Goal: Ask a question

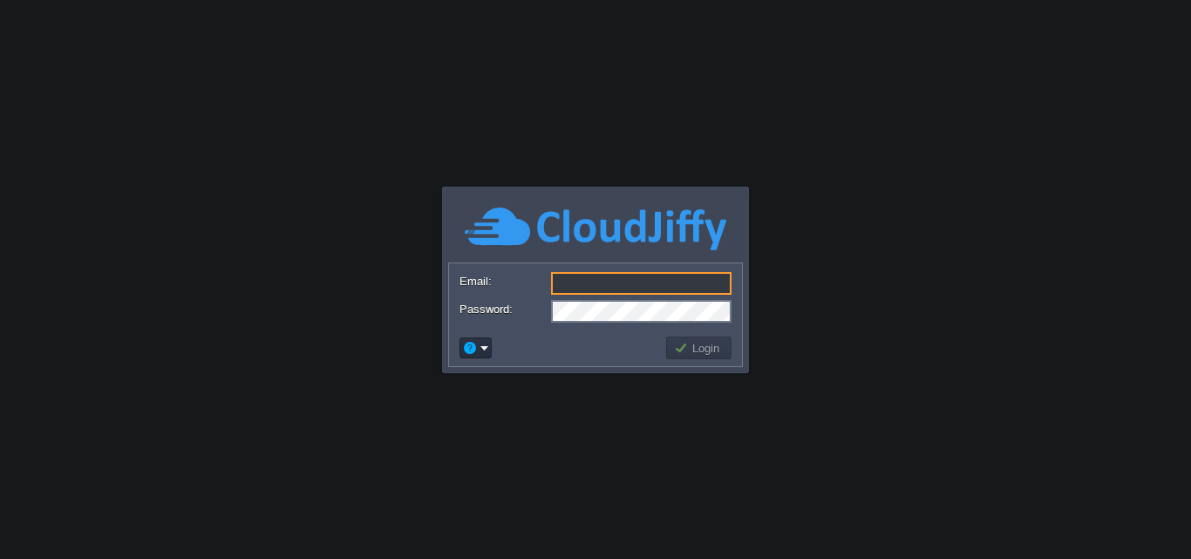
type input "[DOMAIN_NAME][EMAIL_ADDRESS][DOMAIN_NAME]"
click at [697, 347] on button "Login" at bounding box center [699, 348] width 51 height 16
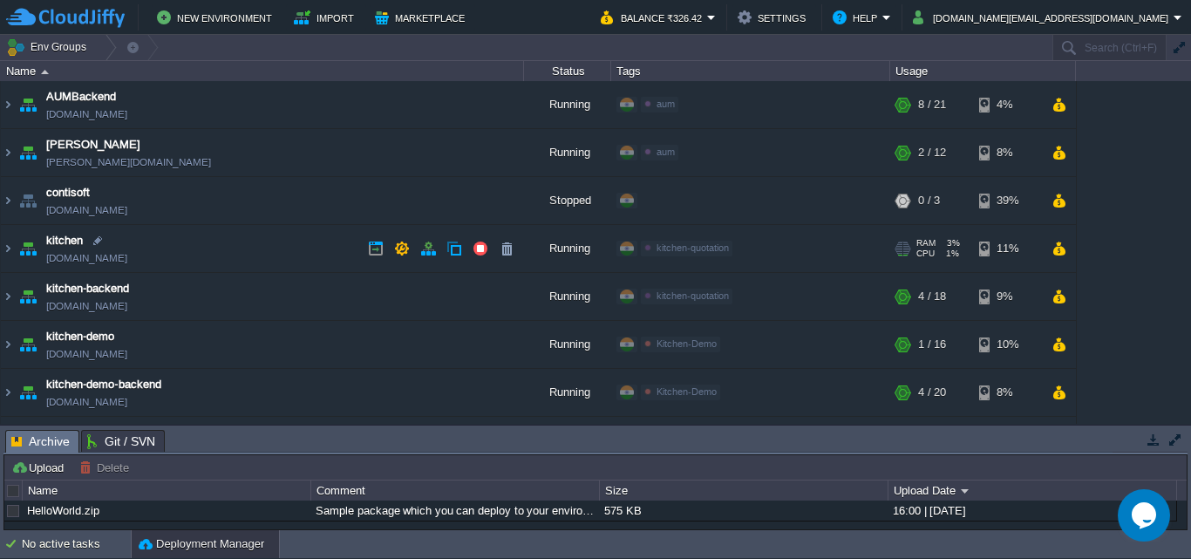
click at [65, 255] on link "[DOMAIN_NAME]" at bounding box center [86, 257] width 81 height 17
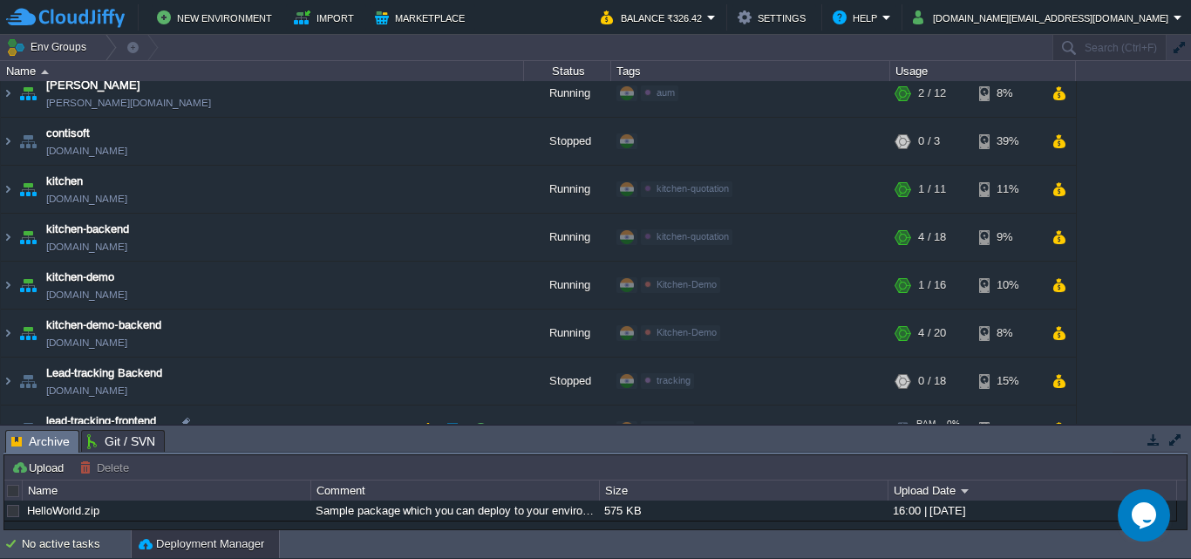
scroll to position [89, 0]
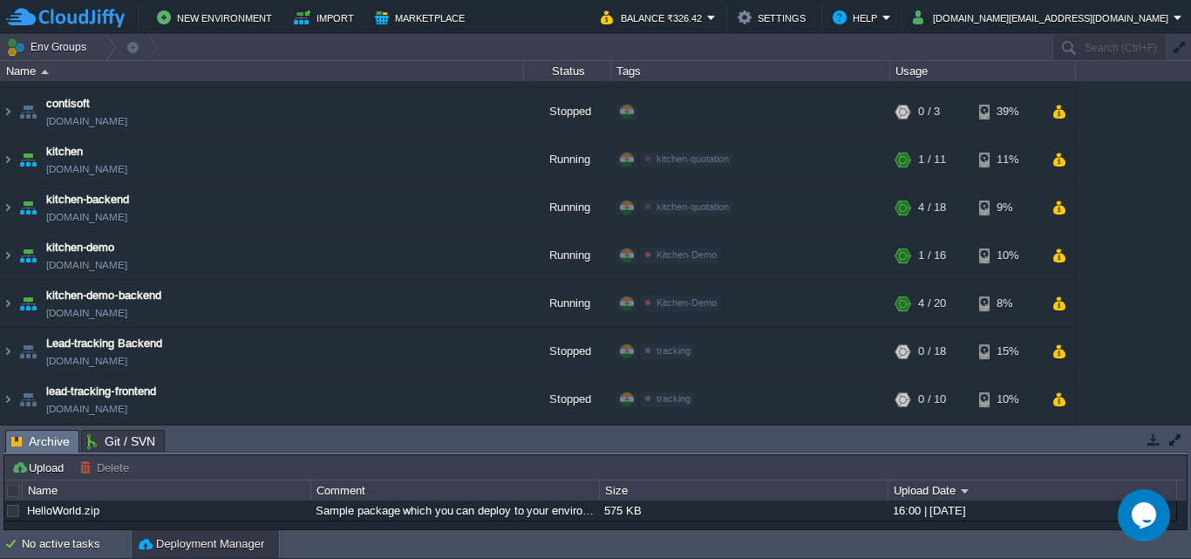
click at [1129, 507] on div "Opens Chat This icon Opens the chat window." at bounding box center [1144, 515] width 52 height 28
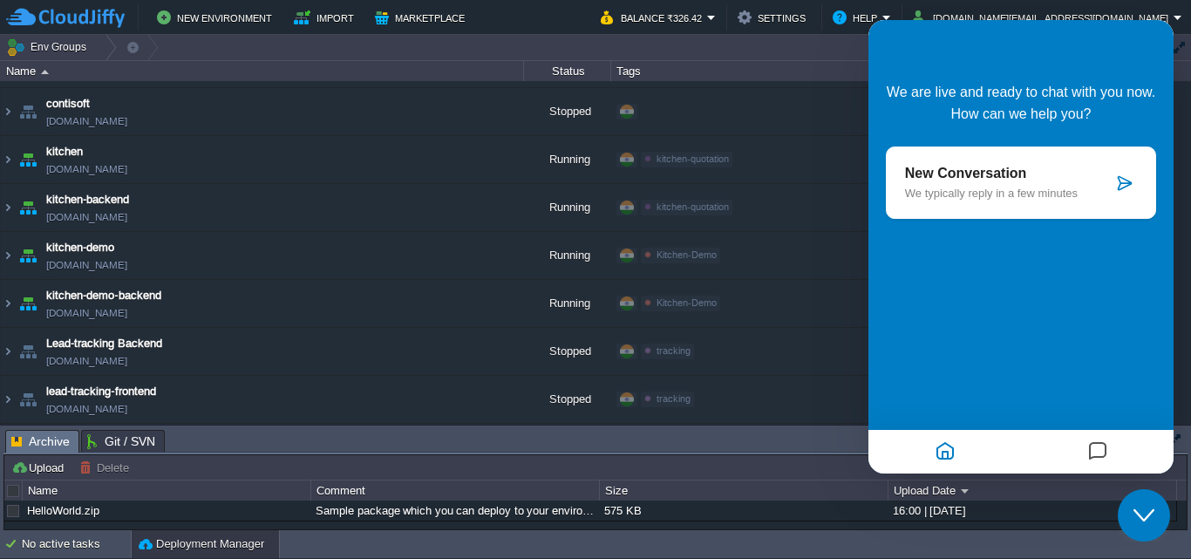
click at [981, 187] on p "We typically reply in a few minutes" at bounding box center [1009, 193] width 208 height 13
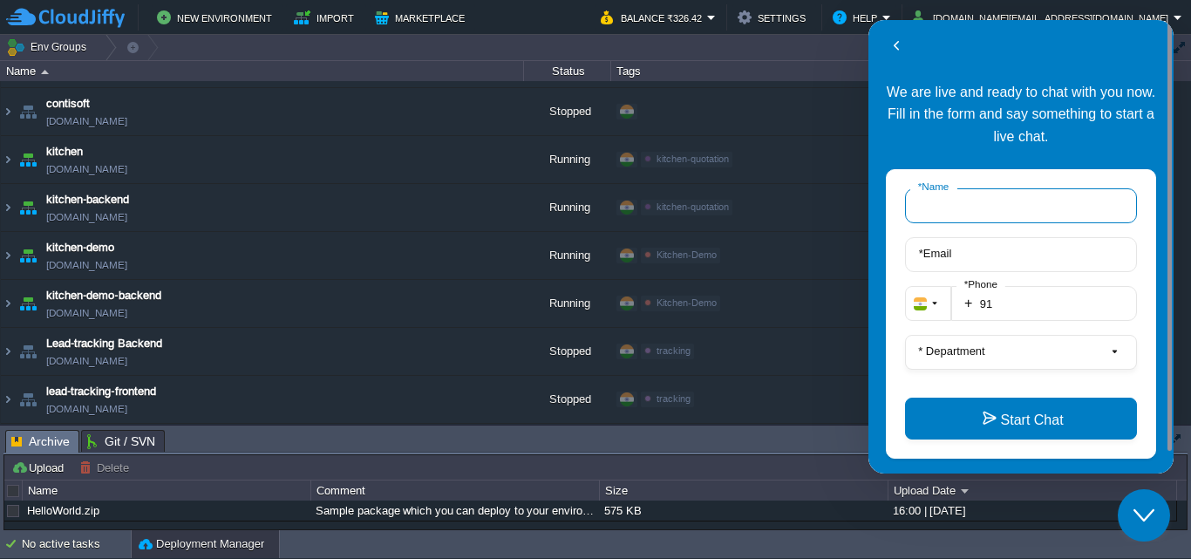
click at [972, 202] on input "* Name" at bounding box center [1021, 205] width 232 height 35
click at [1004, 208] on input "[PERSON_NAME]" at bounding box center [1021, 205] width 232 height 35
type input "kalkisoft"
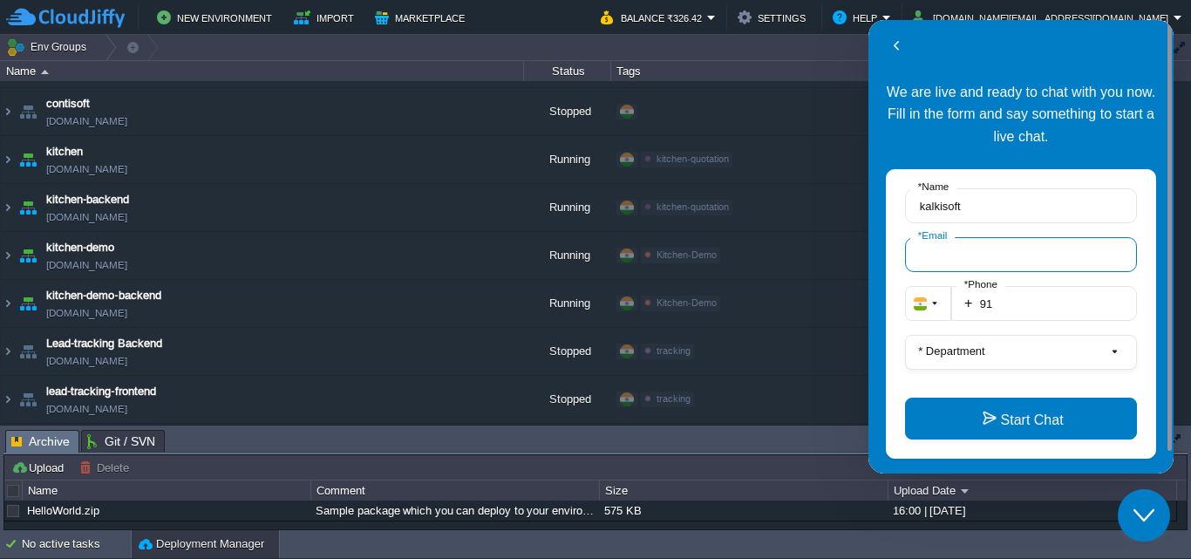
click at [983, 255] on input "* Email" at bounding box center [1021, 254] width 232 height 35
type input "[DOMAIN_NAME][EMAIL_ADDRESS][DOMAIN_NAME]"
click at [1024, 304] on input "91" at bounding box center [1044, 303] width 186 height 35
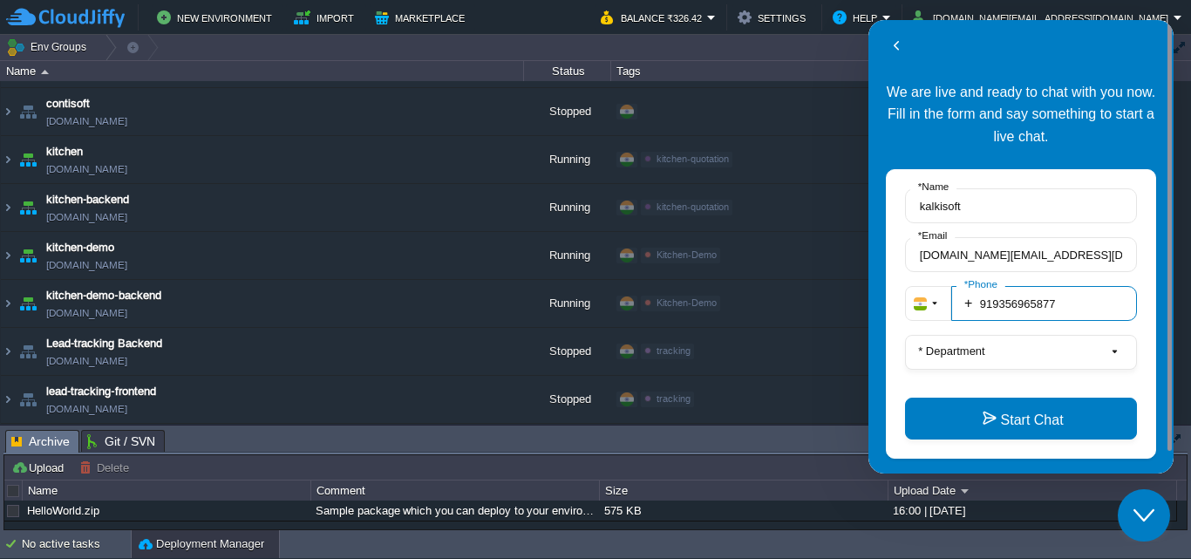
type input "919356965877"
click at [1015, 355] on button "* Department" at bounding box center [1021, 352] width 232 height 35
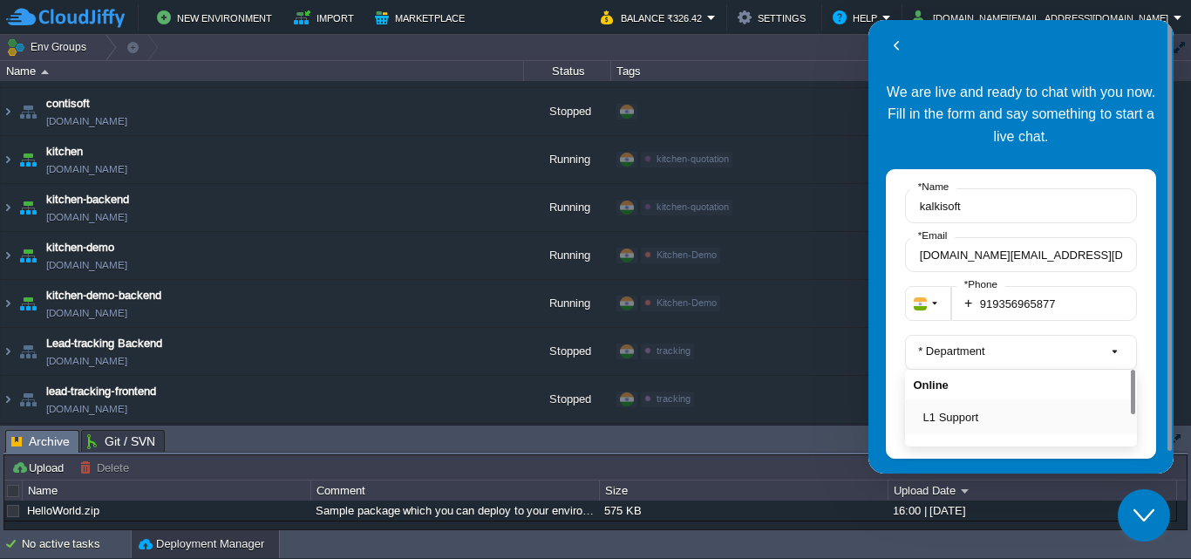
click at [964, 414] on button "L1 Support" at bounding box center [1026, 417] width 206 height 18
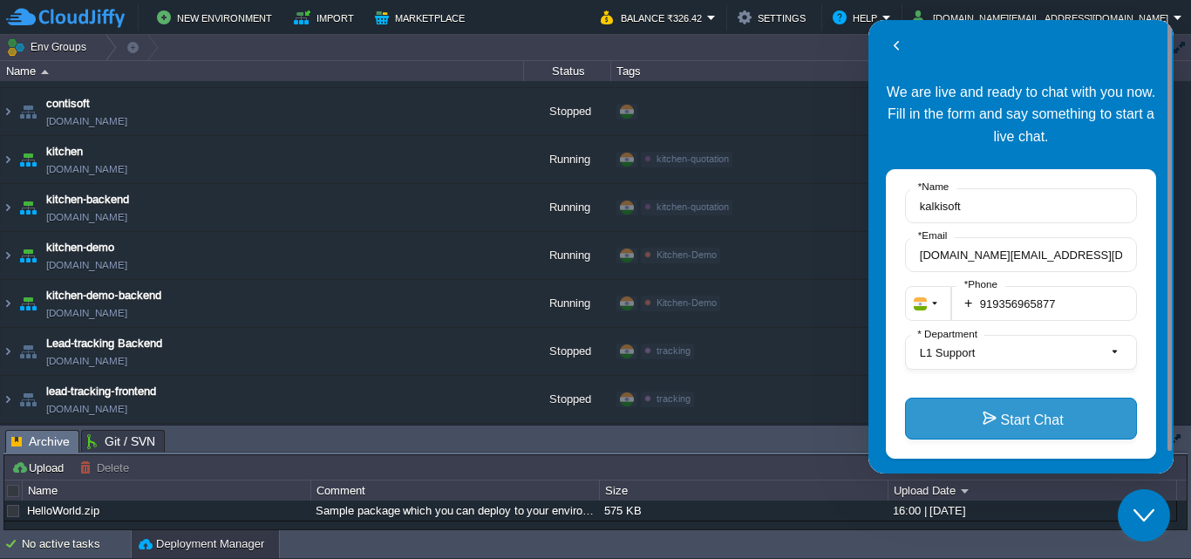
click at [994, 421] on button "Start Chat" at bounding box center [1021, 419] width 232 height 42
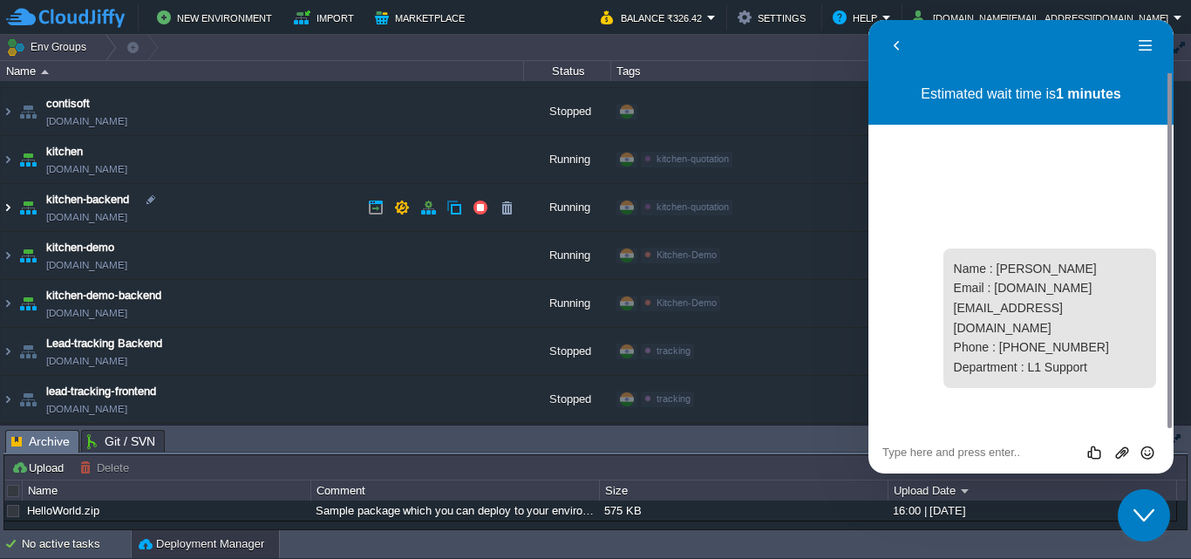
click at [3, 204] on img at bounding box center [8, 207] width 14 height 47
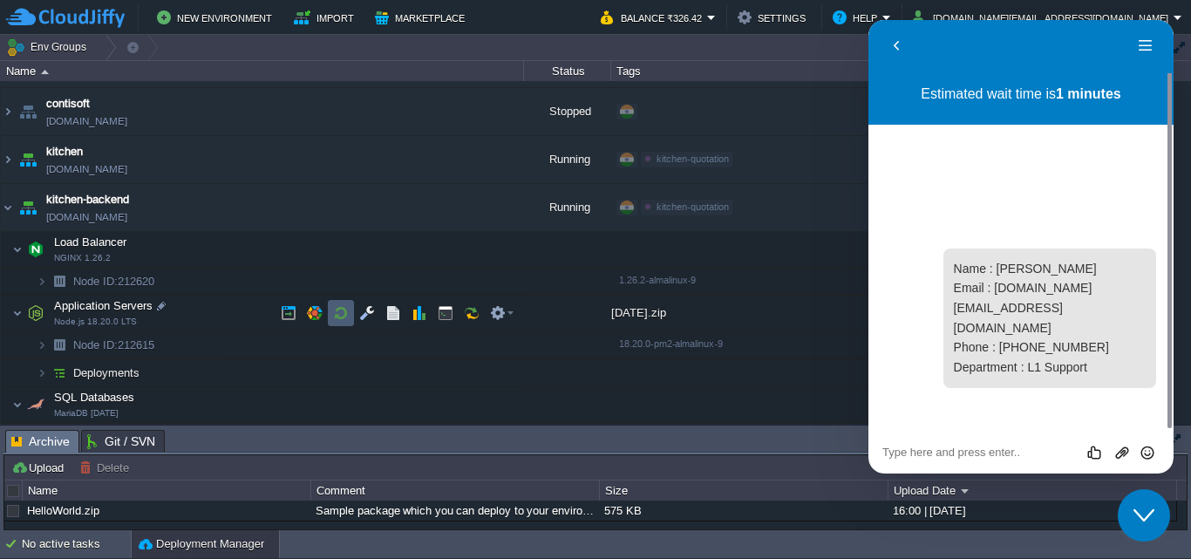
click at [338, 303] on td at bounding box center [341, 313] width 26 height 26
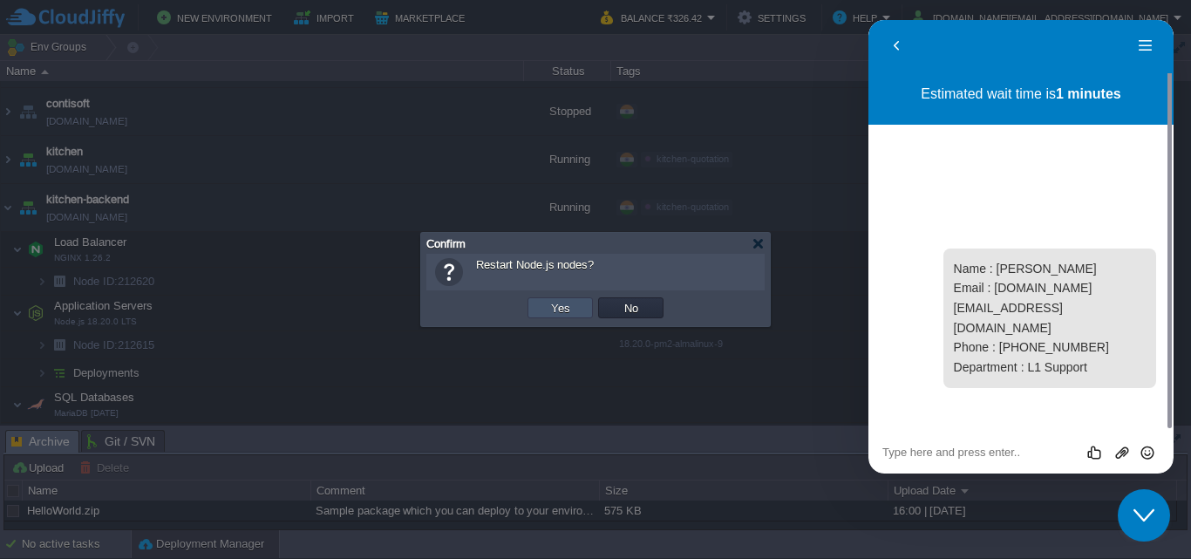
click at [569, 315] on button "Yes" at bounding box center [561, 308] width 30 height 16
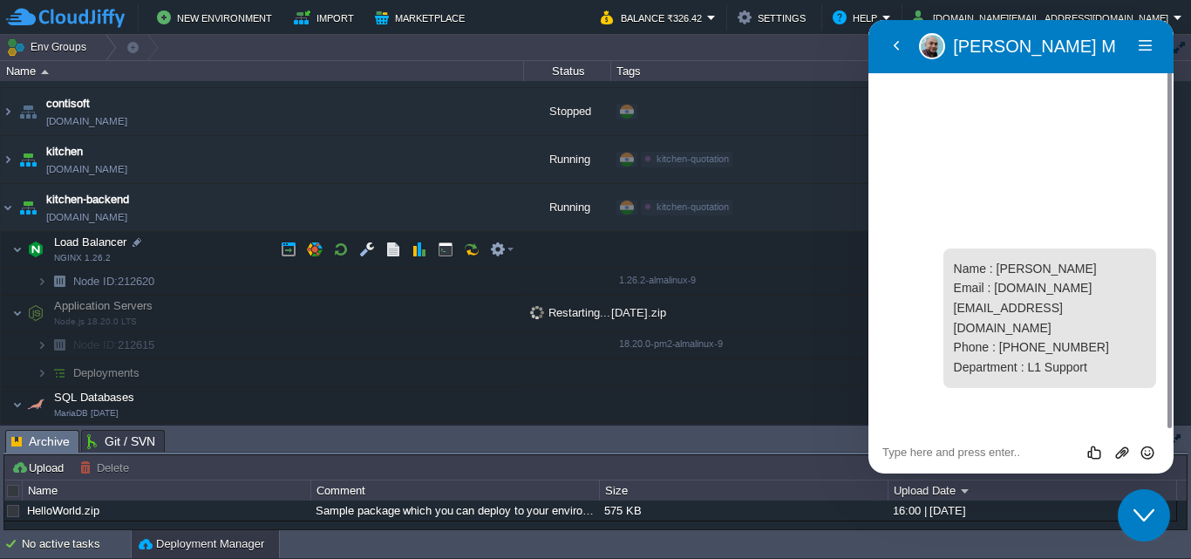
scroll to position [0, 0]
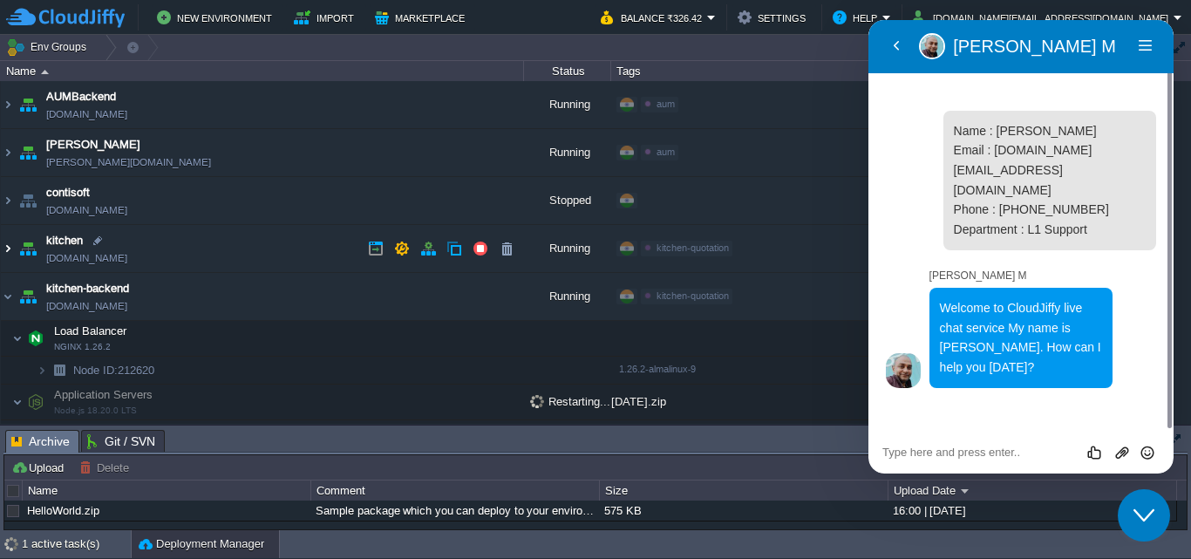
click at [7, 252] on img at bounding box center [8, 248] width 14 height 47
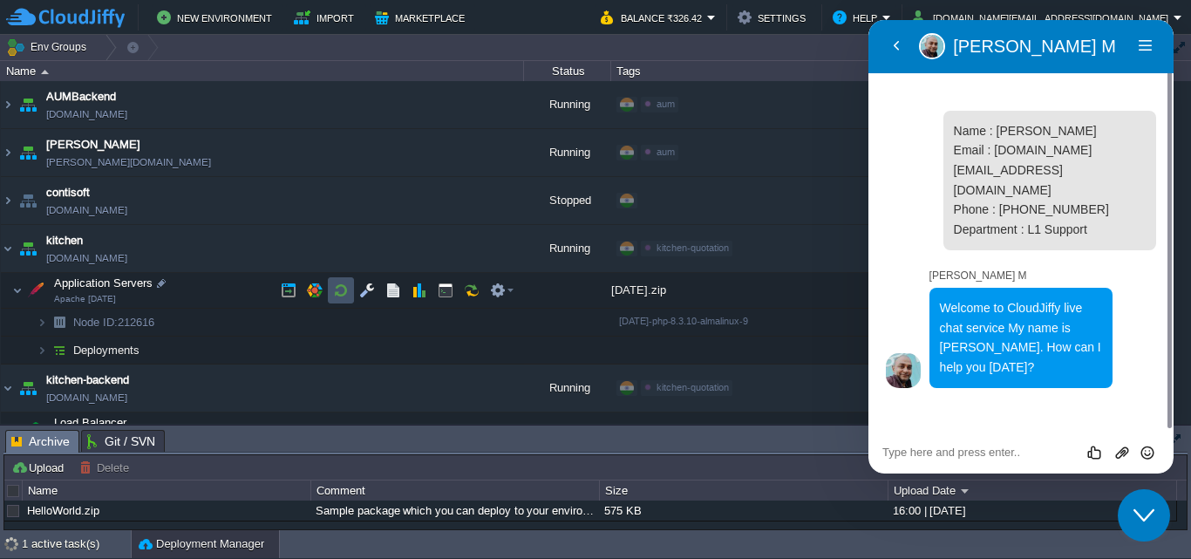
click at [337, 289] on button "button" at bounding box center [341, 290] width 16 height 16
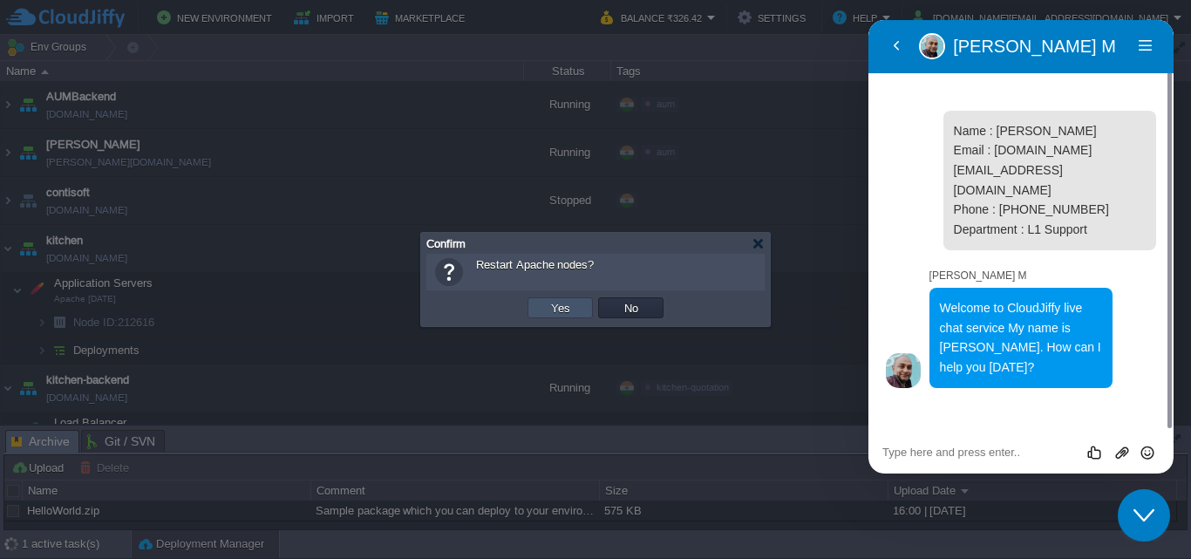
click at [555, 310] on button "Yes" at bounding box center [561, 308] width 30 height 16
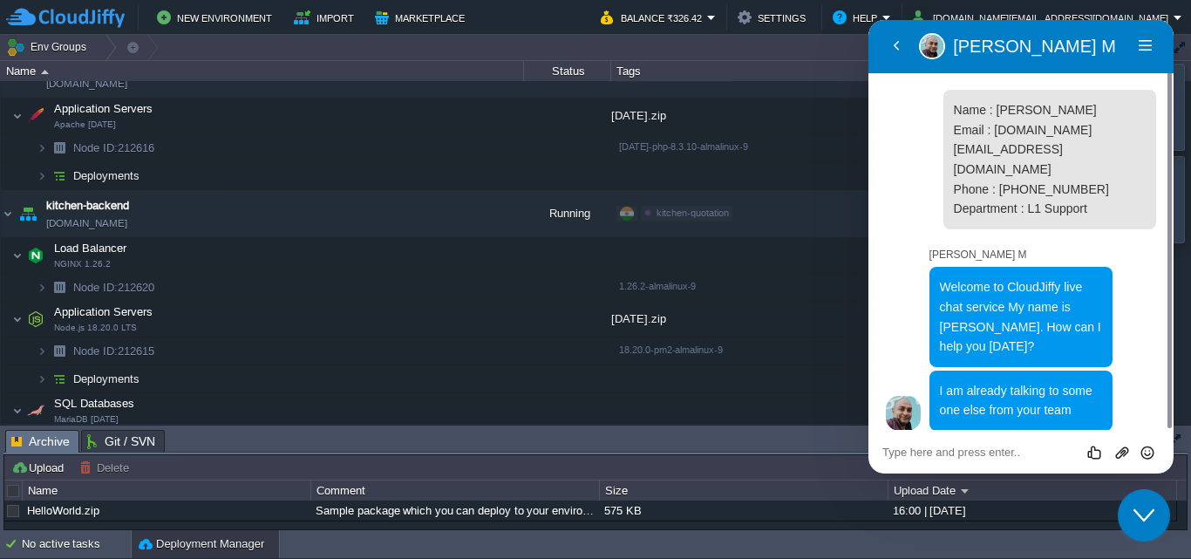
click at [918, 445] on div "Rate this chat Upload File Insert emoji" at bounding box center [1020, 452] width 277 height 16
click at [890, 453] on textarea at bounding box center [1020, 453] width 277 height 14
type textarea "yes please restore all todays change file"
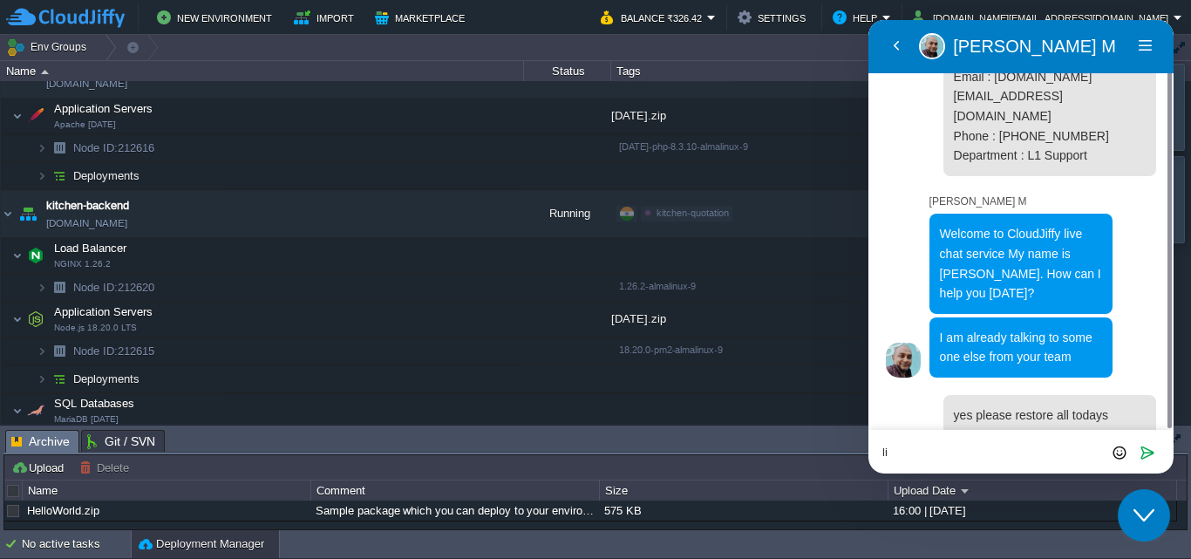
type textarea "l"
type textarea "upload [DATE] this date zip"
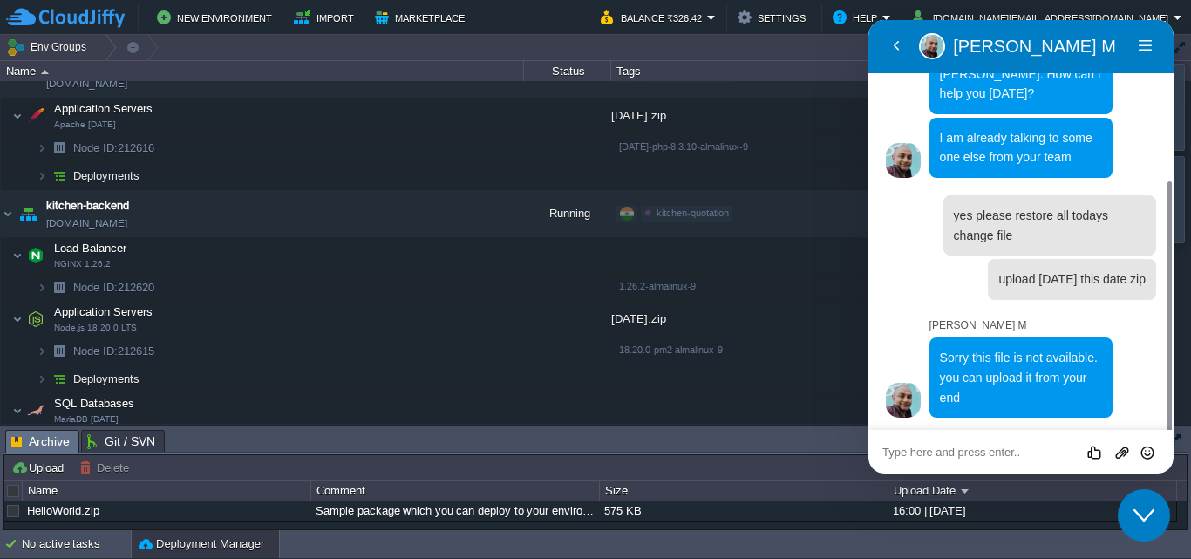
scroll to position [215, 0]
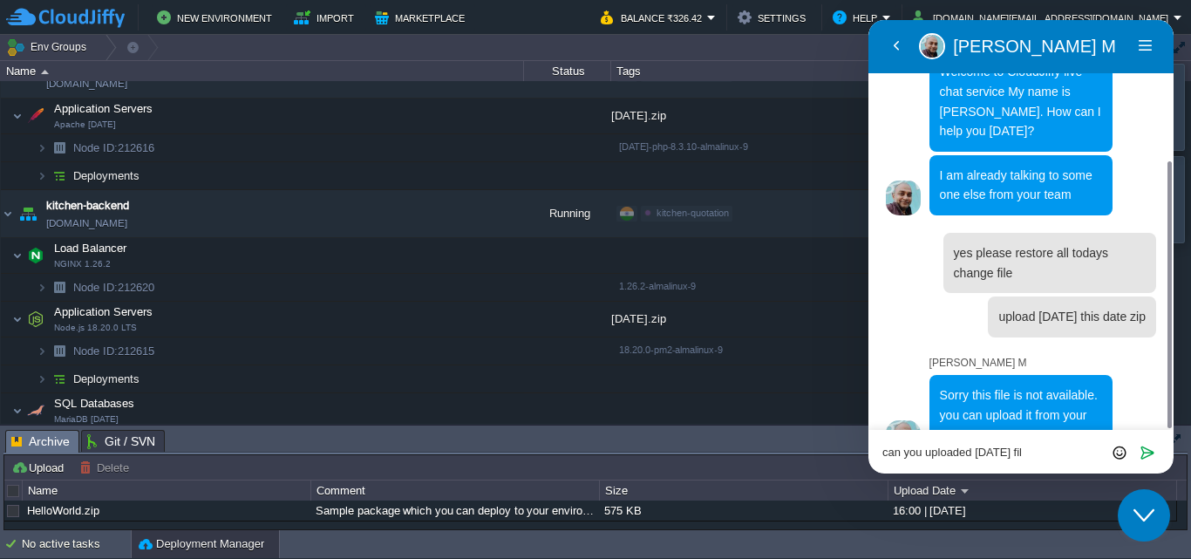
type textarea "can you uploaded [DATE] file"
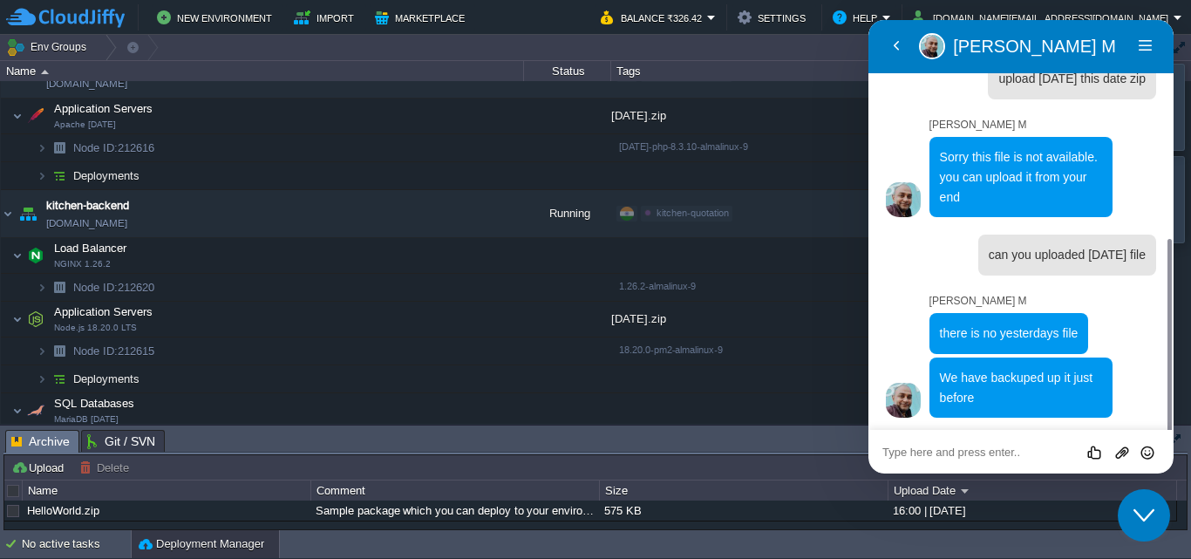
scroll to position [416, 0]
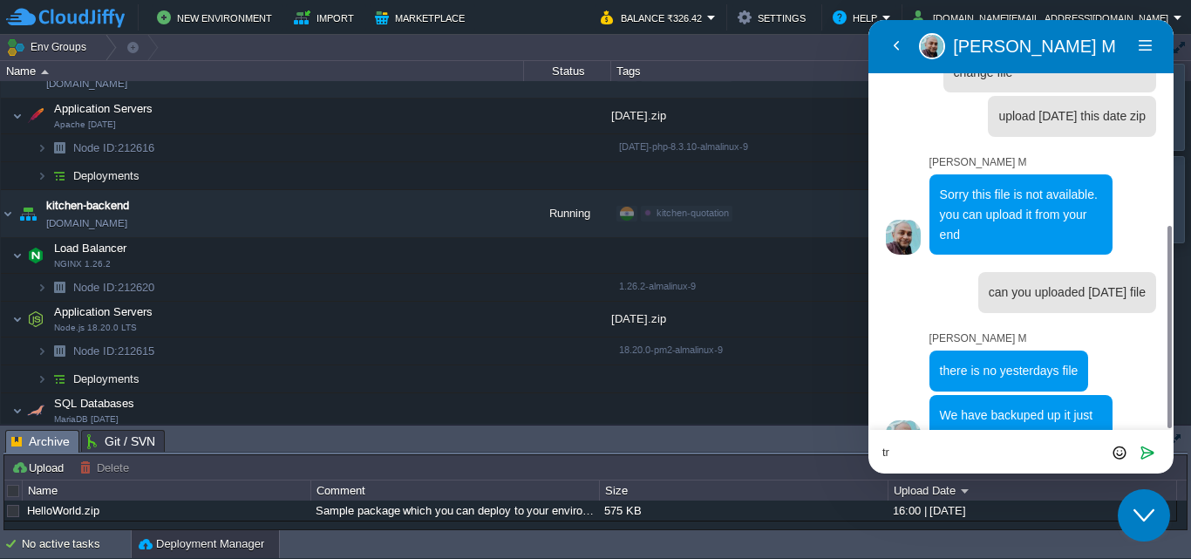
type textarea "t"
type textarea "do something i want before 5 pm files"
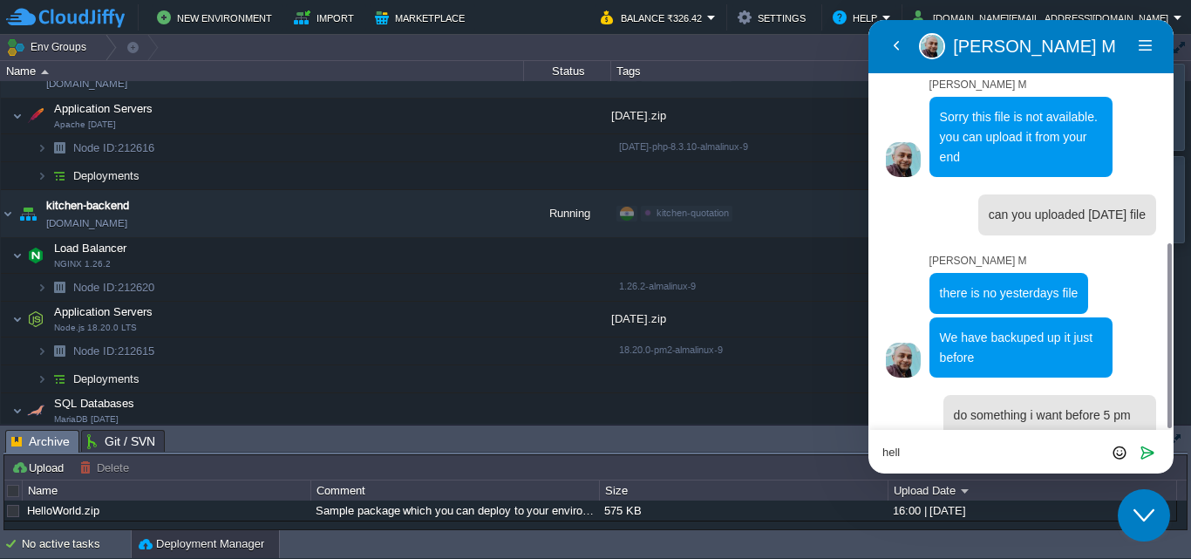
type textarea "hello"
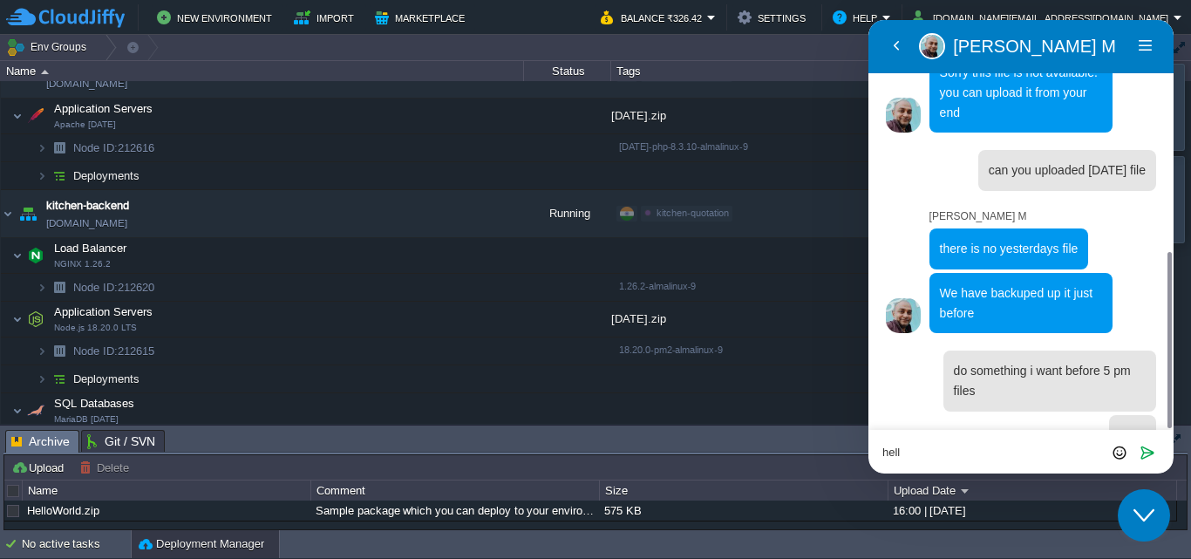
type textarea "hello"
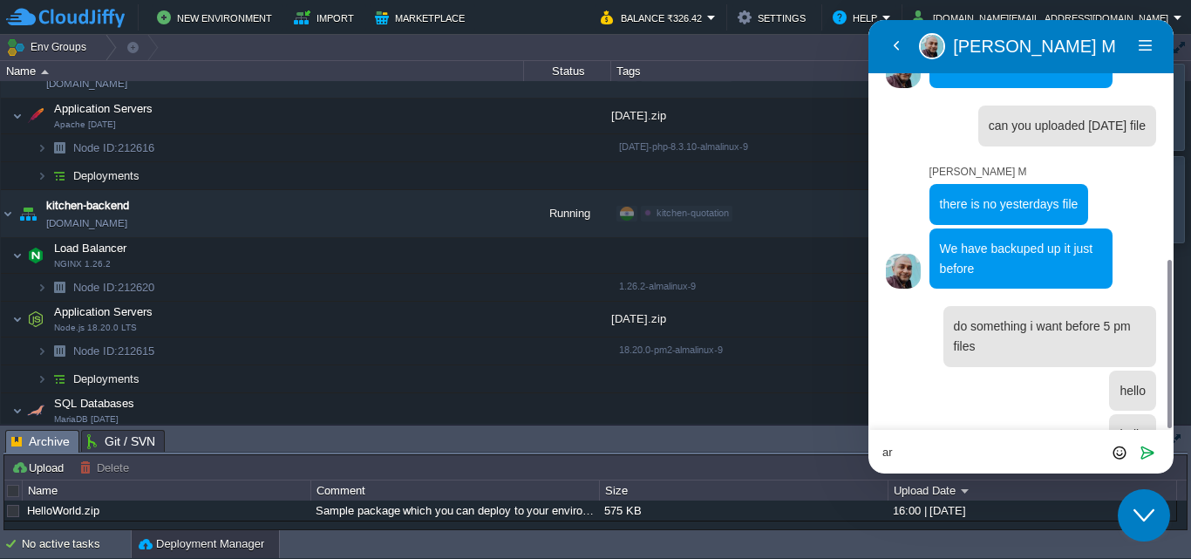
type textarea "a"
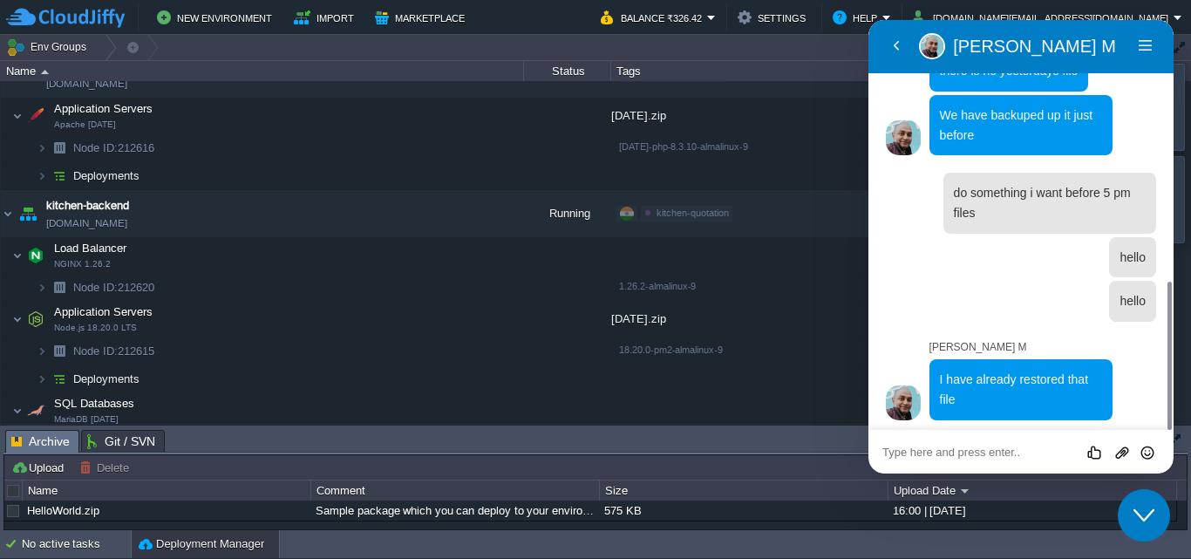
scroll to position [680, 0]
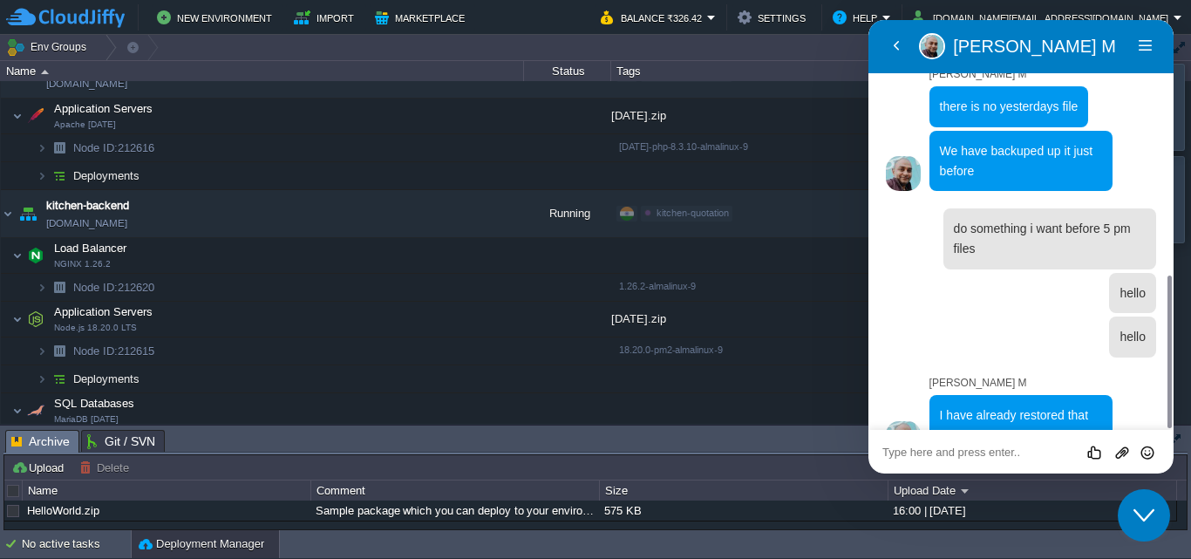
type textarea "n"
click at [335, 260] on button "button" at bounding box center [341, 256] width 16 height 16
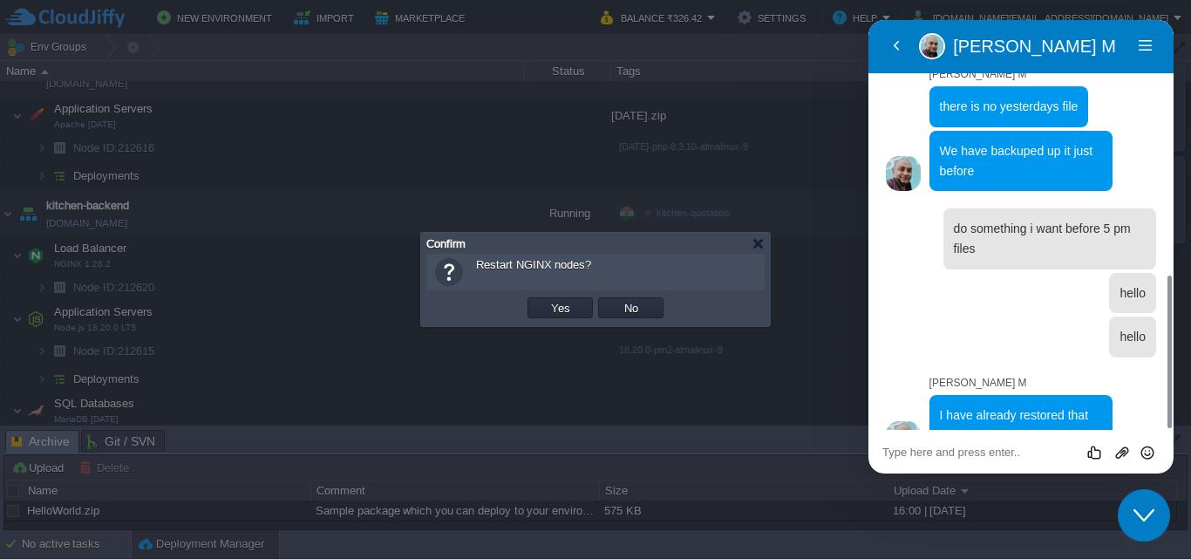
click at [286, 296] on div at bounding box center [595, 279] width 1191 height 559
click at [664, 309] on td "No" at bounding box center [630, 308] width 71 height 26
click at [646, 307] on td "No" at bounding box center [630, 307] width 65 height 21
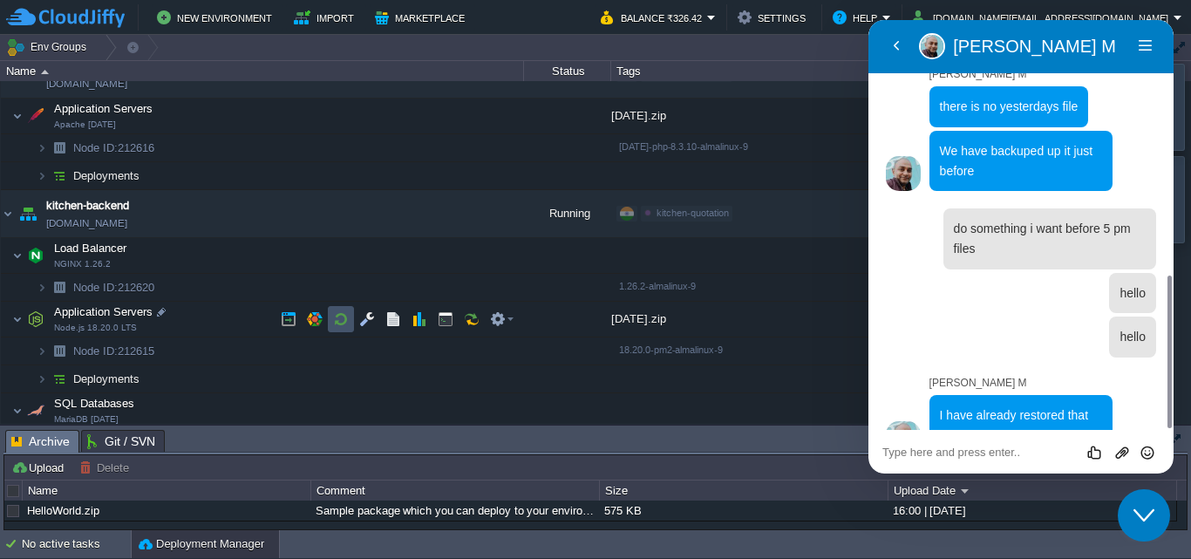
click at [338, 313] on button "button" at bounding box center [341, 319] width 16 height 16
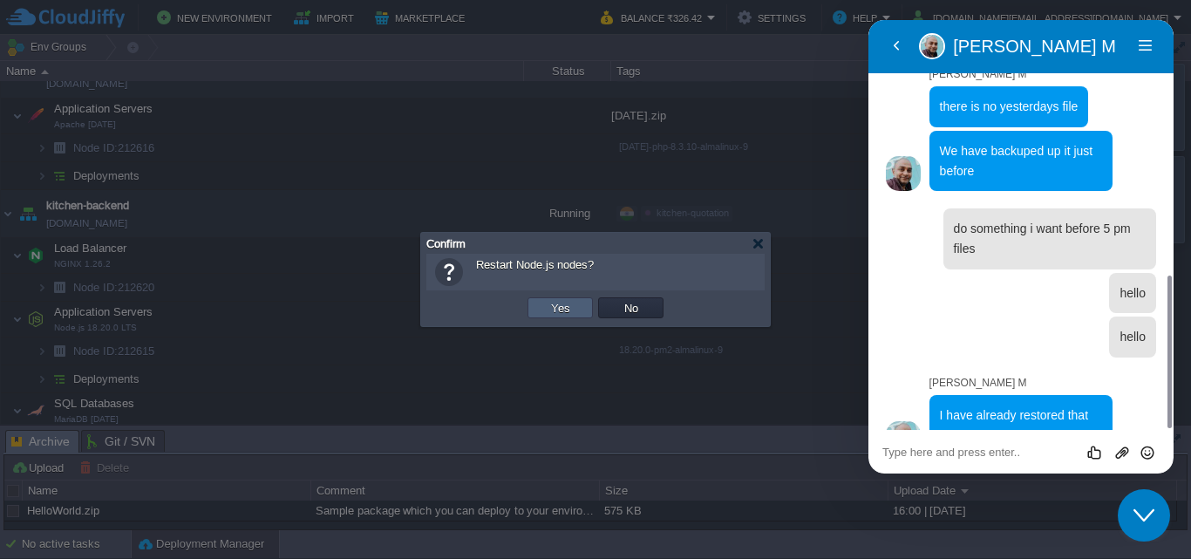
click at [543, 310] on td "Yes" at bounding box center [559, 307] width 65 height 21
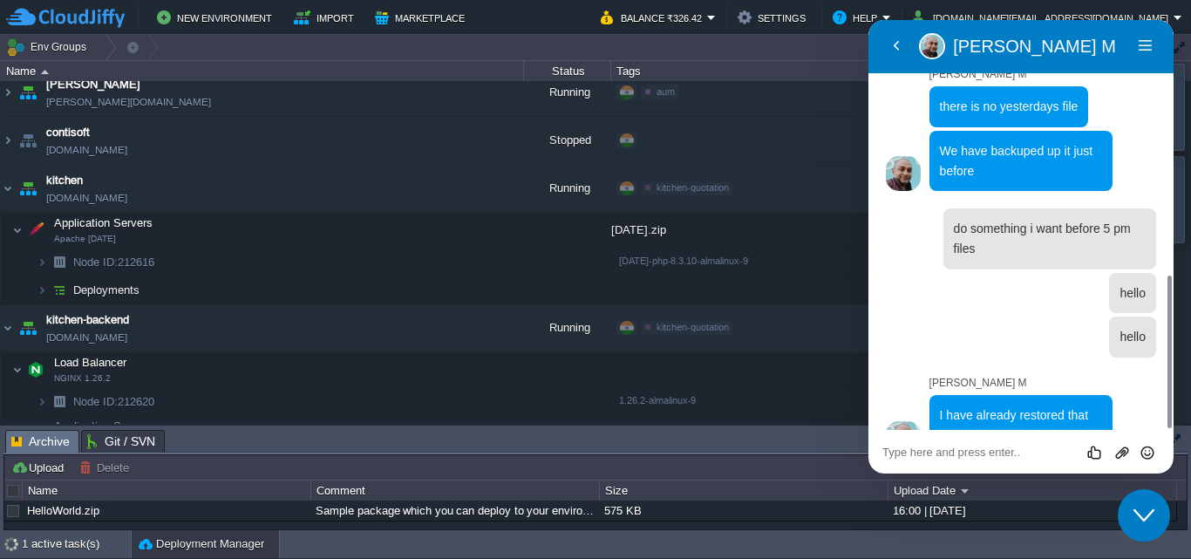
scroll to position [0, 0]
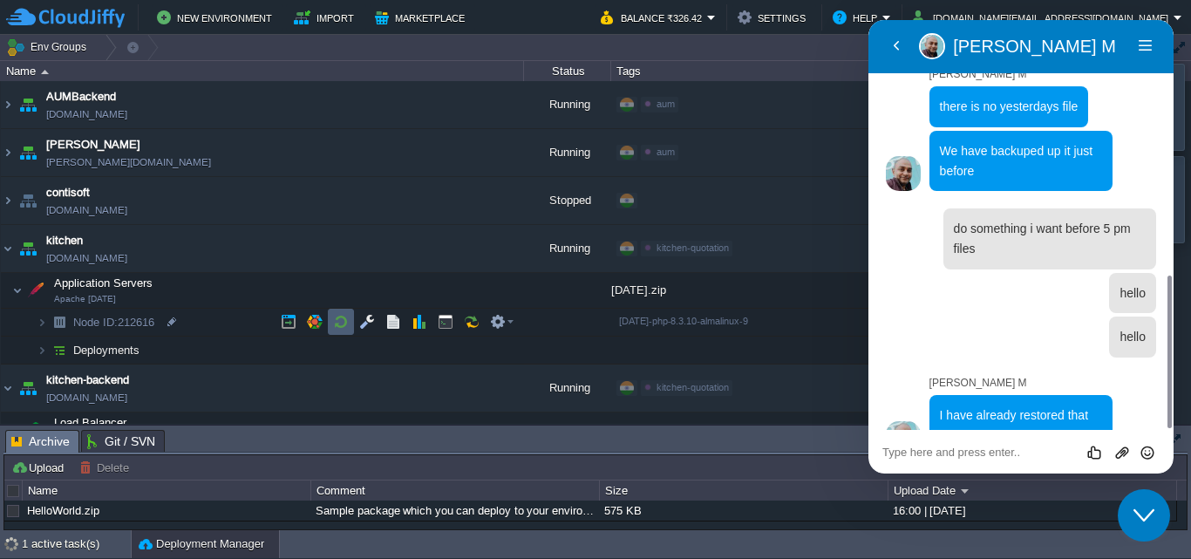
click at [344, 314] on td at bounding box center [341, 322] width 26 height 26
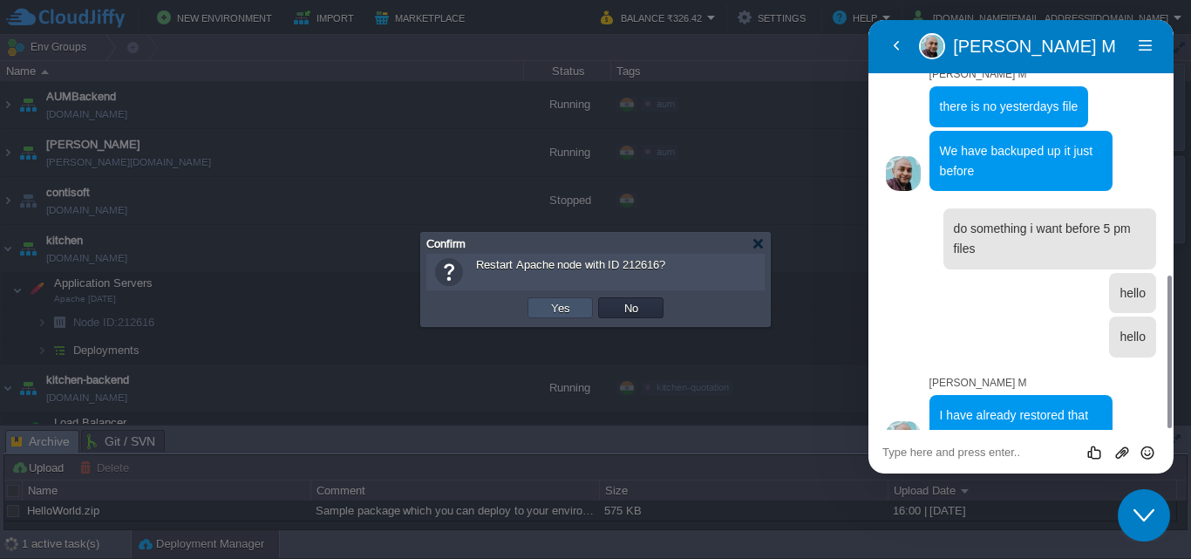
click at [565, 312] on button "Yes" at bounding box center [561, 308] width 30 height 16
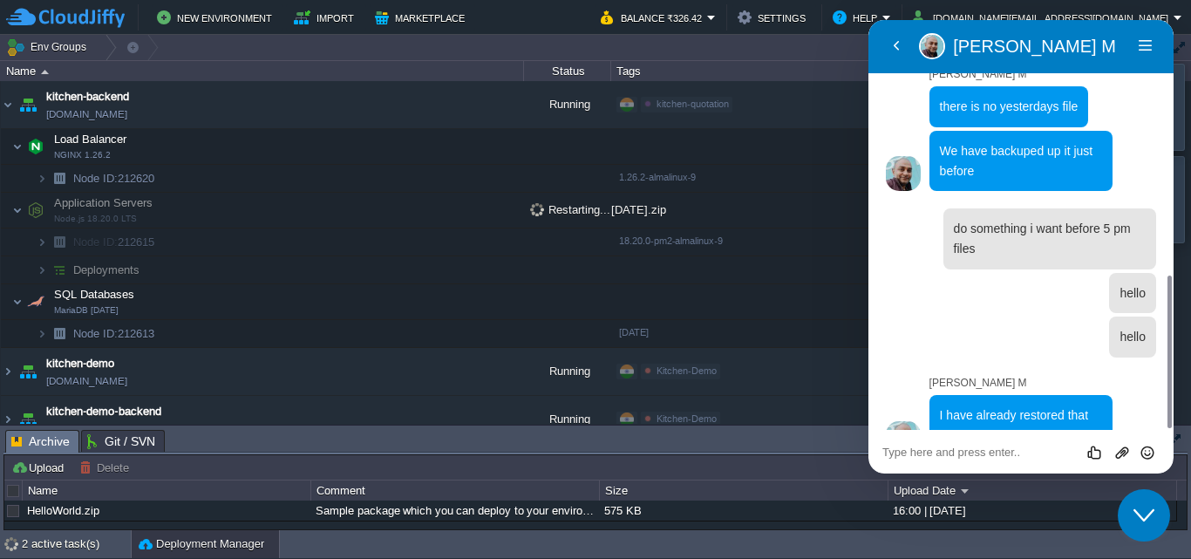
scroll to position [225, 0]
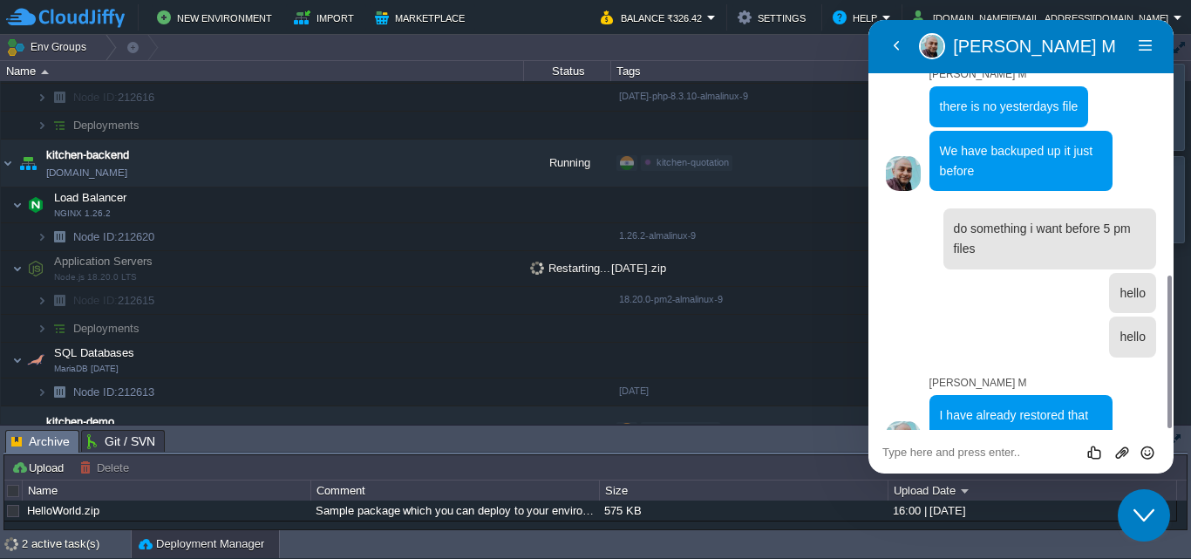
click at [958, 462] on div "Rate this chat Upload File Insert emoji" at bounding box center [1020, 452] width 305 height 44
click at [953, 453] on textarea at bounding box center [1020, 453] width 277 height 14
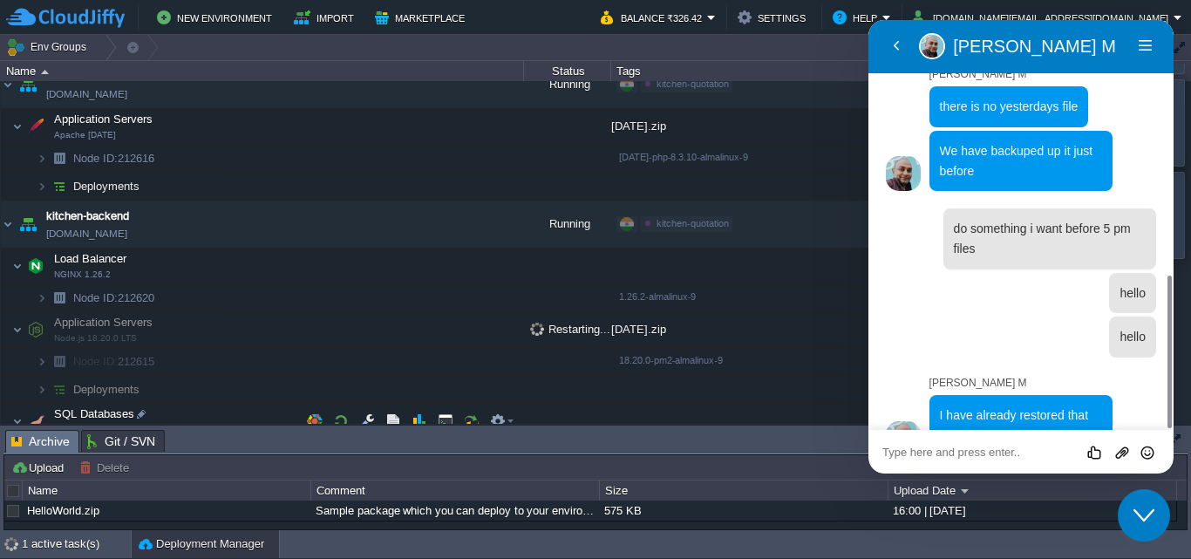
scroll to position [195, 0]
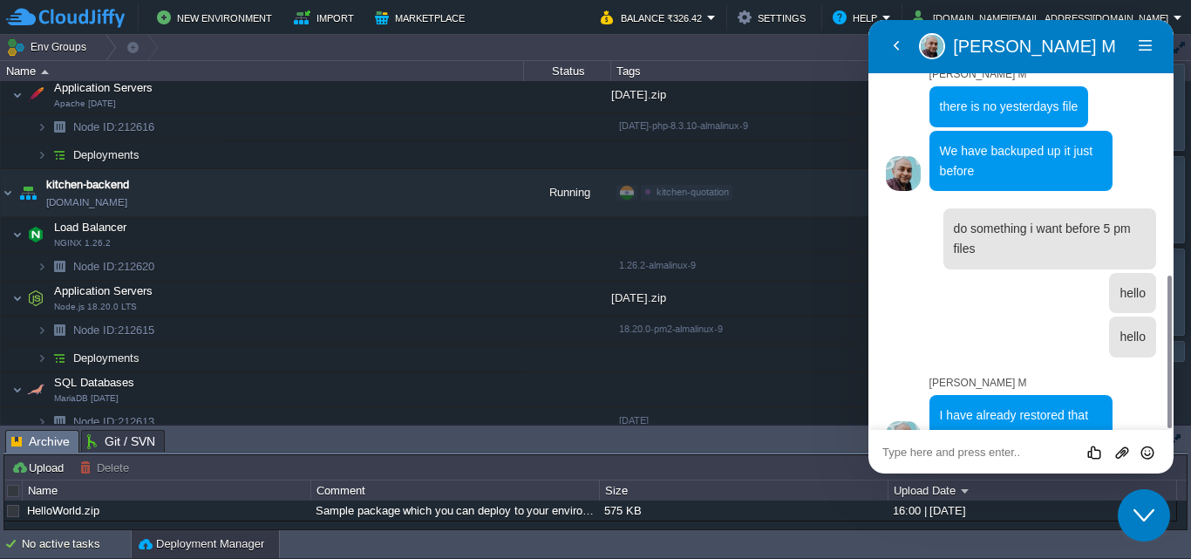
click at [987, 456] on textarea at bounding box center [1020, 453] width 277 height 14
type textarea "not restore there is todays file"
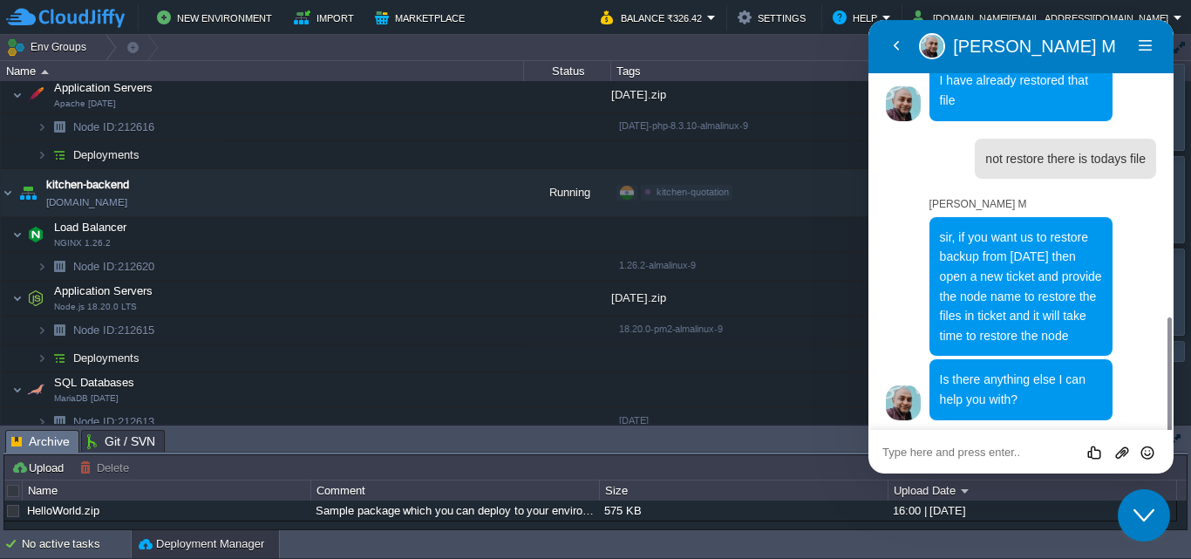
scroll to position [979, 0]
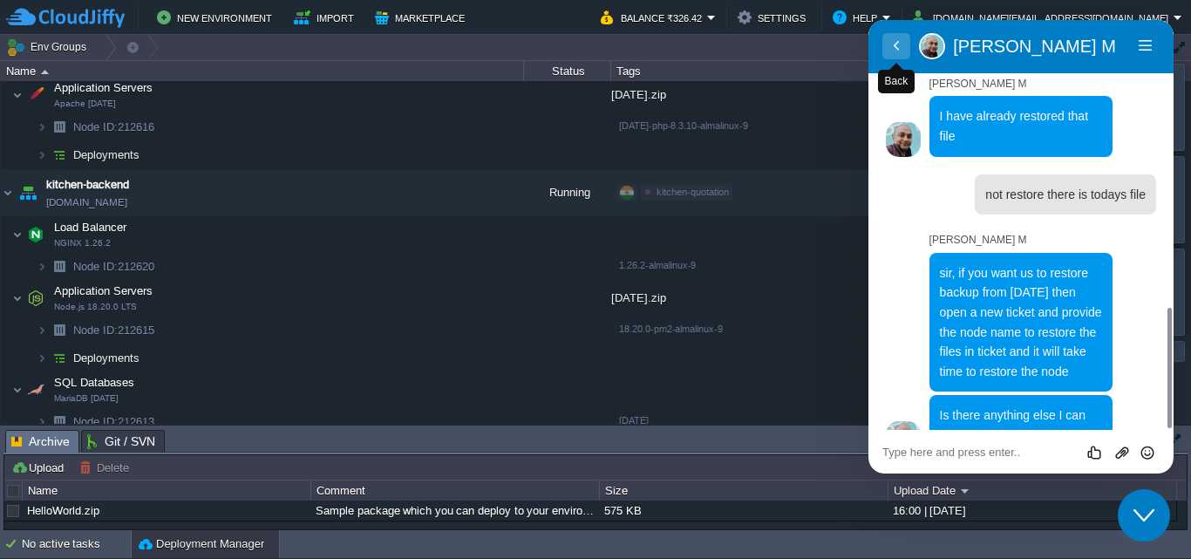
click at [885, 48] on button "Back" at bounding box center [896, 46] width 28 height 26
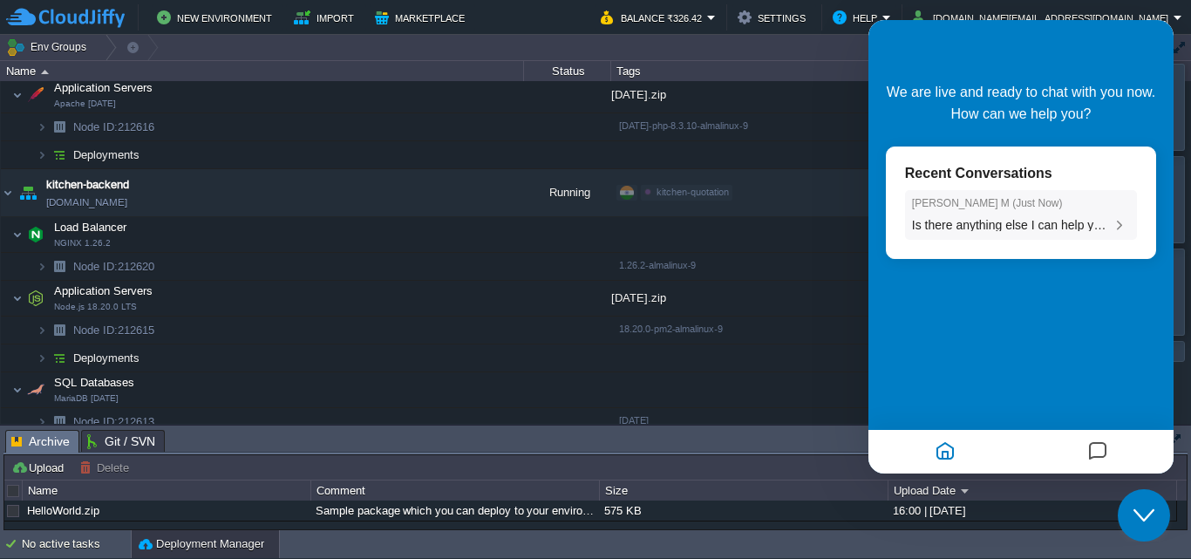
click at [990, 213] on div "[PERSON_NAME] ( Just Now ) Is there anything else I can help you with?" at bounding box center [1021, 215] width 218 height 37
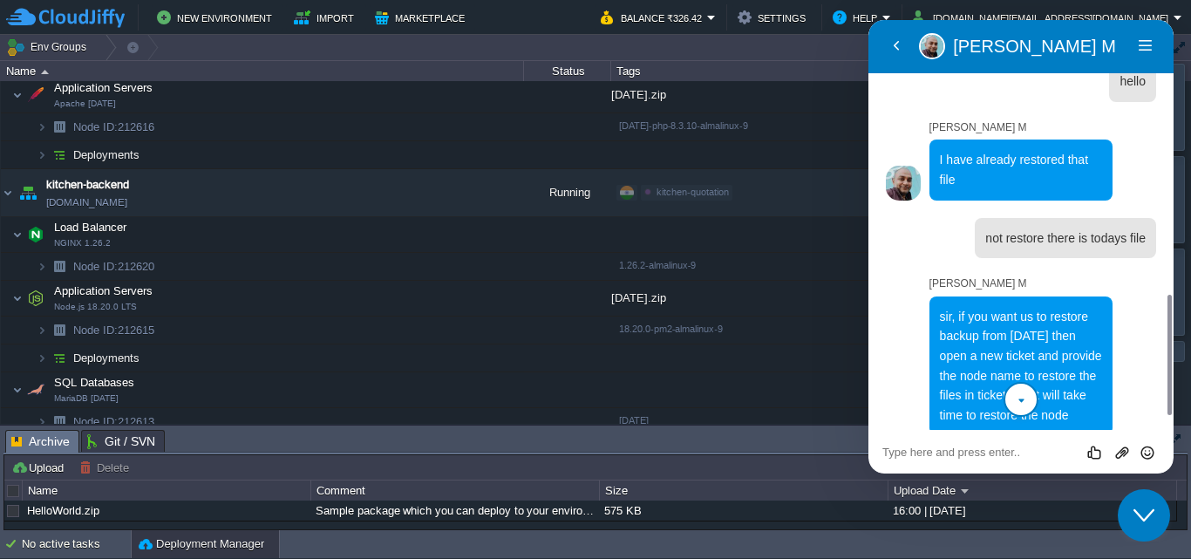
click at [1147, 512] on icon "Close Chat This icon closes the chat window." at bounding box center [1143, 515] width 21 height 21
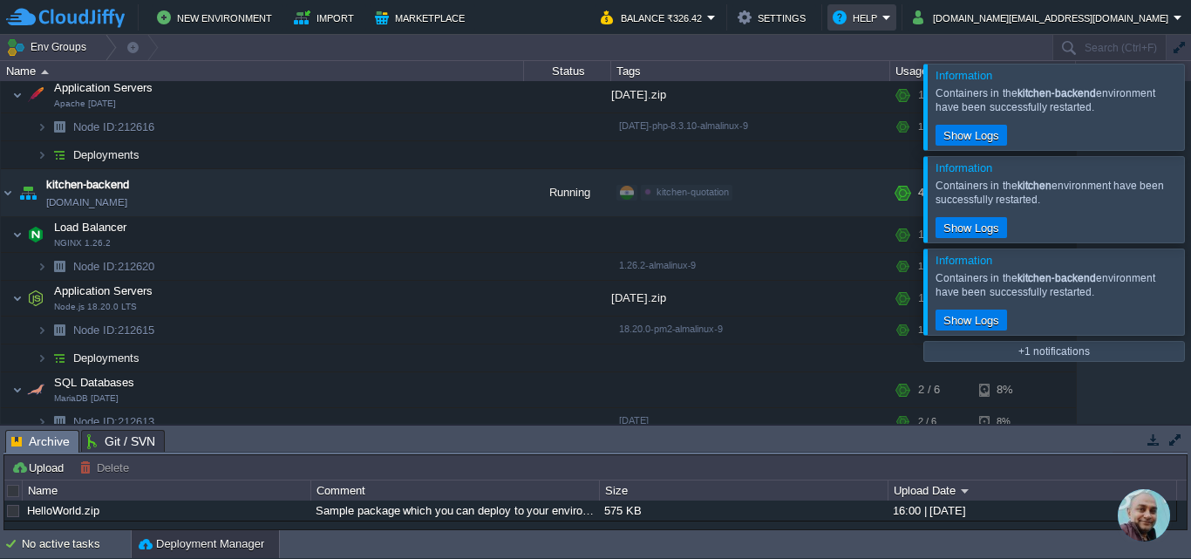
click at [882, 21] on button "Help" at bounding box center [858, 17] width 50 height 21
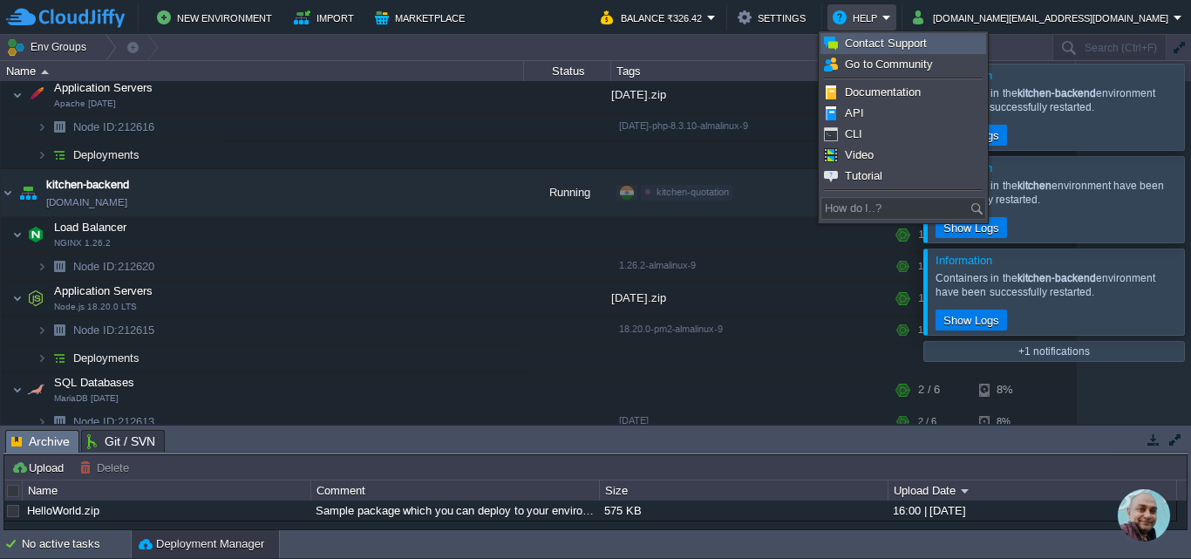
click at [874, 43] on span "Contact Support" at bounding box center [886, 43] width 82 height 13
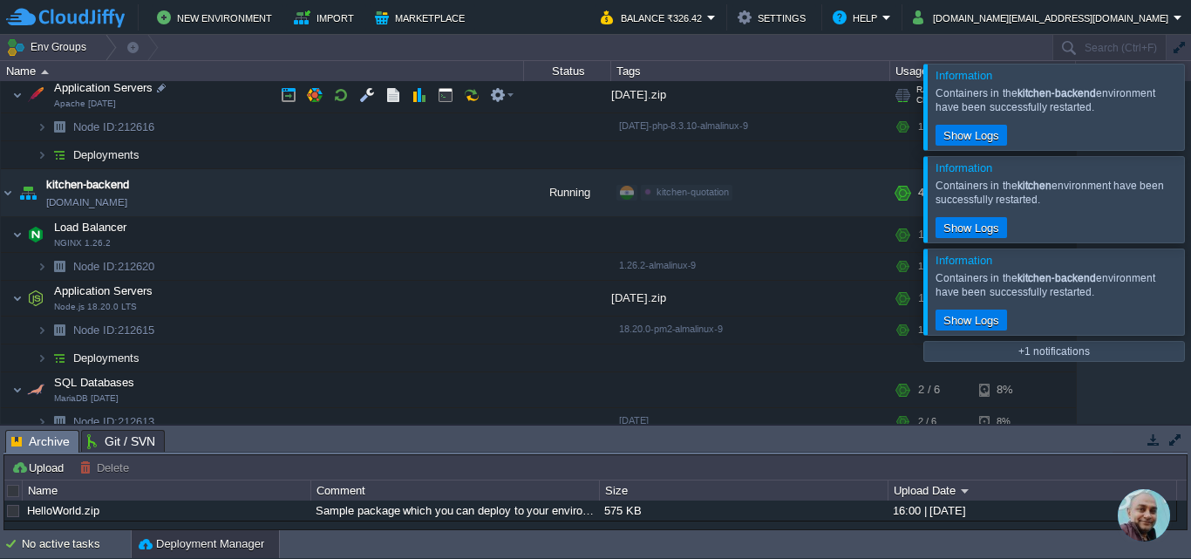
scroll to position [21, 0]
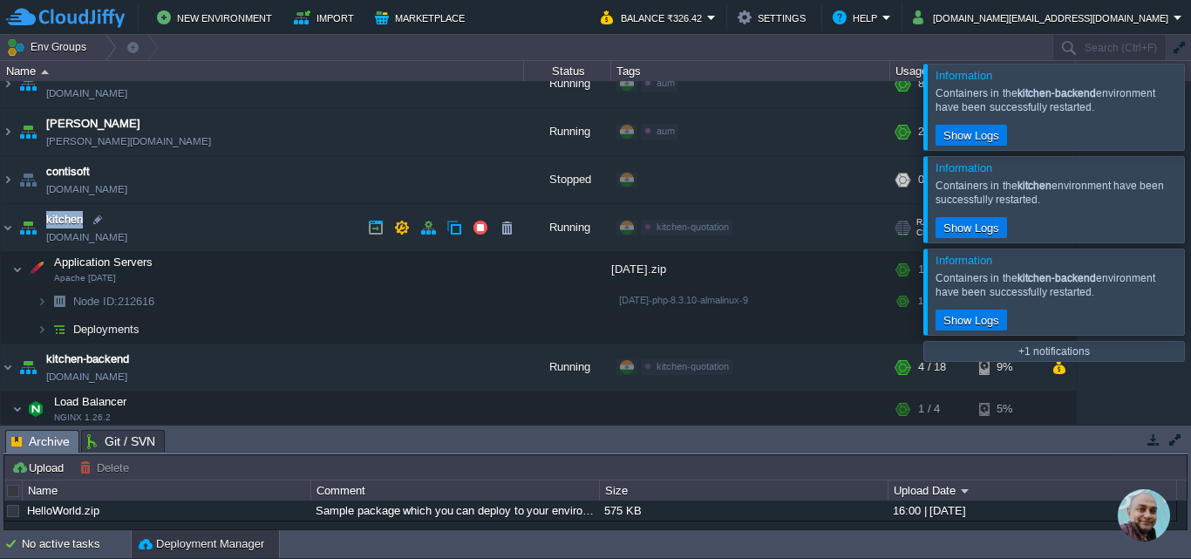
drag, startPoint x: 45, startPoint y: 218, endPoint x: 87, endPoint y: 220, distance: 41.9
click at [87, 220] on td "kitchen [DOMAIN_NAME]" at bounding box center [262, 228] width 523 height 48
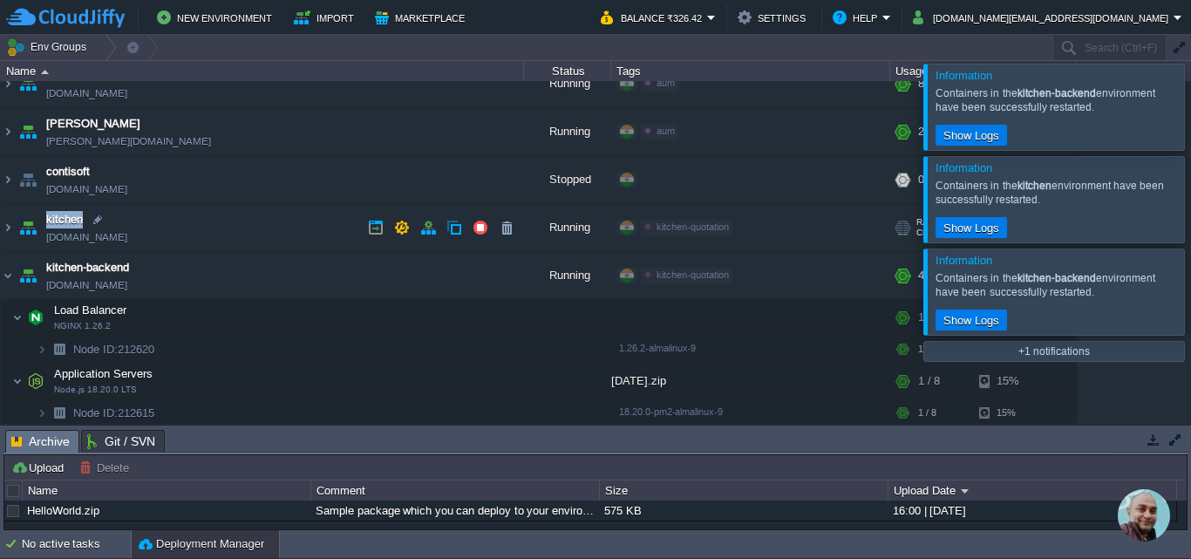
copy span "kitchen"
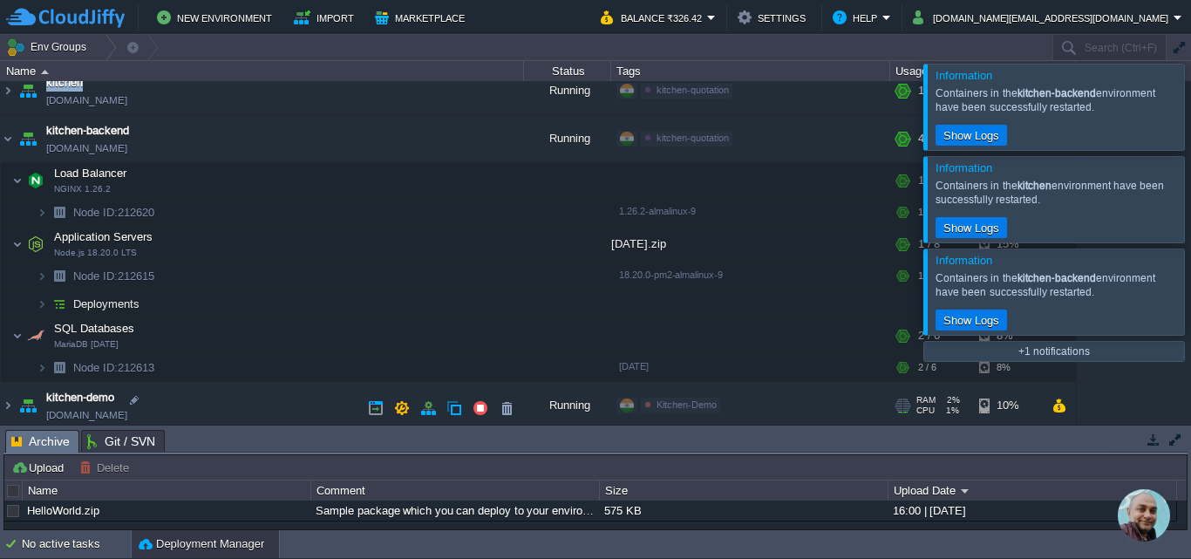
scroll to position [195, 0]
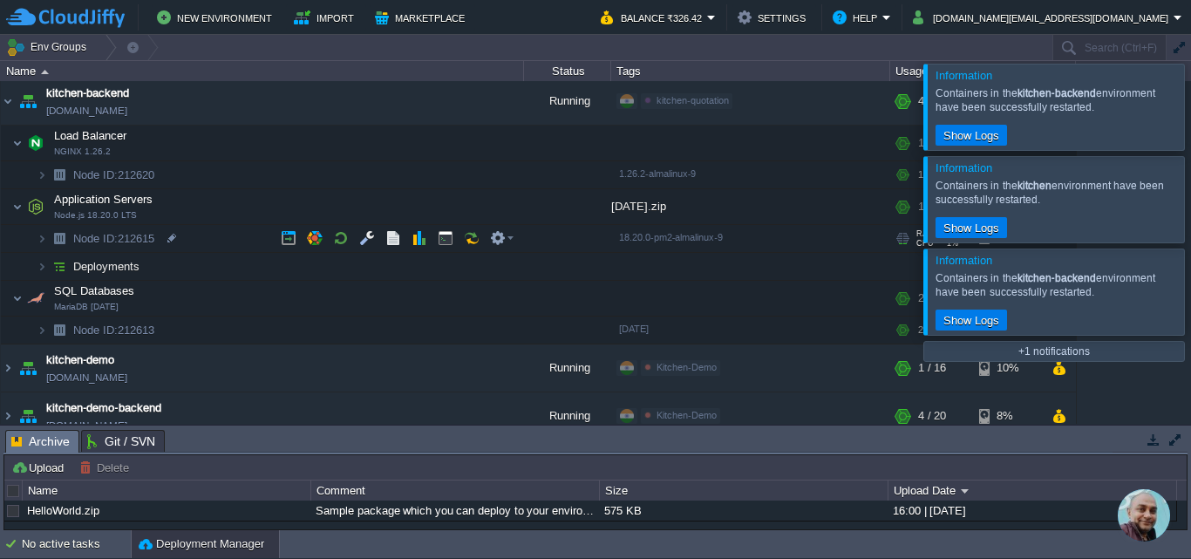
click at [131, 241] on span "Node ID: 212615" at bounding box center [113, 238] width 85 height 15
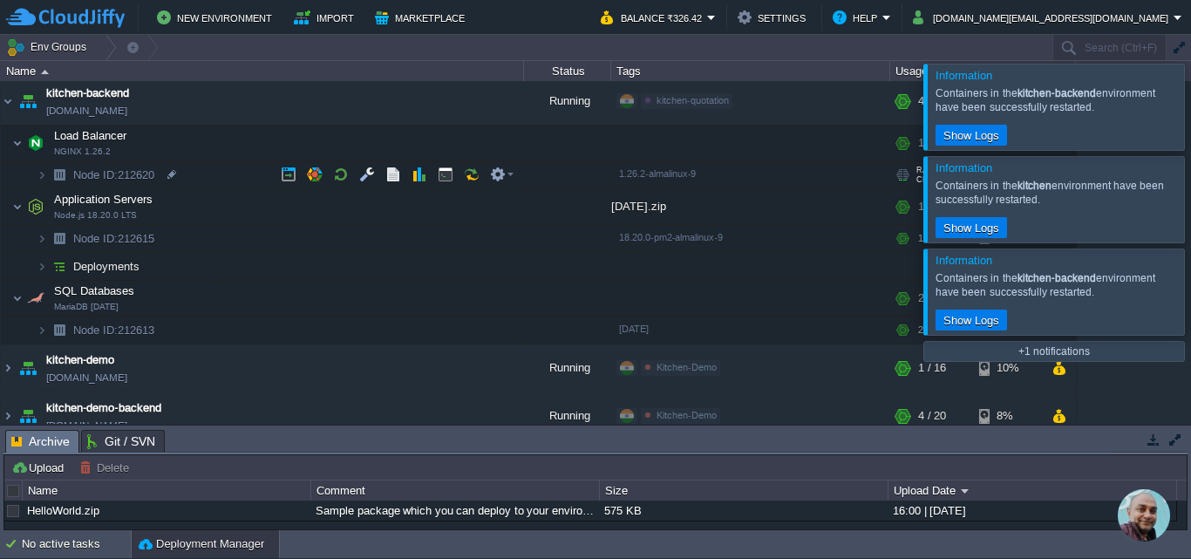
scroll to position [0, 0]
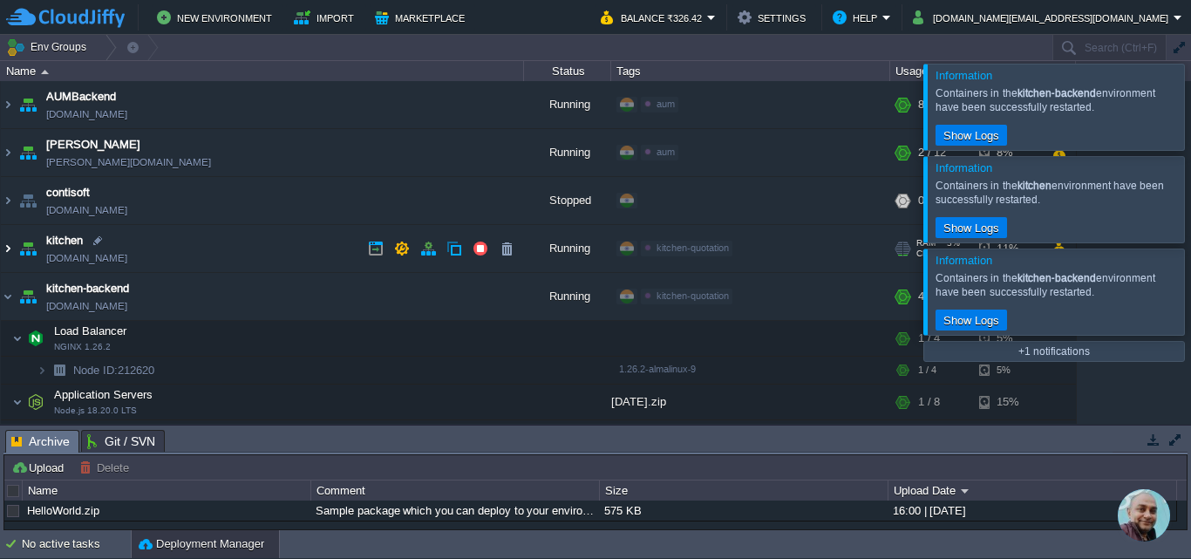
click at [10, 249] on img at bounding box center [8, 248] width 14 height 47
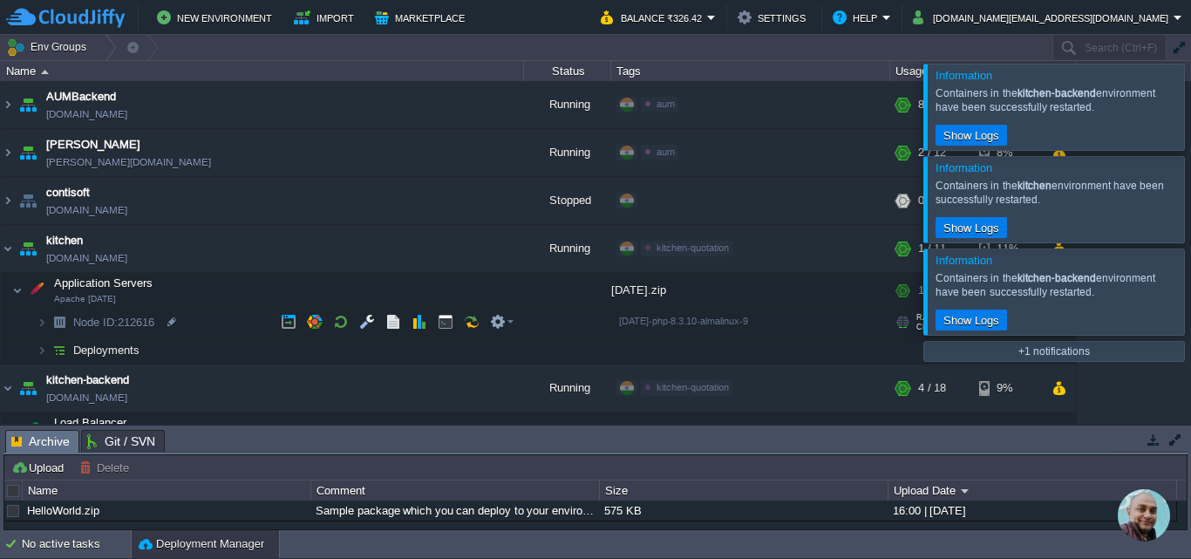
click at [133, 320] on span "Node ID: 212616" at bounding box center [113, 322] width 85 height 15
click at [168, 323] on div at bounding box center [172, 322] width 16 height 16
type input "212616"
click at [1154, 520] on img "Chat widget" at bounding box center [1144, 515] width 52 height 52
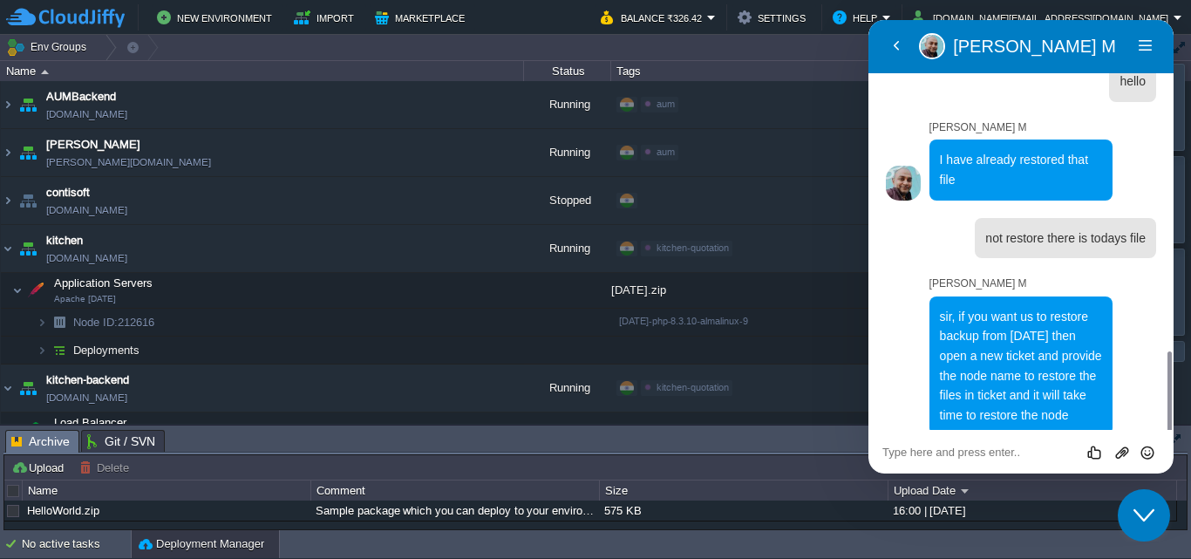
scroll to position [979, 0]
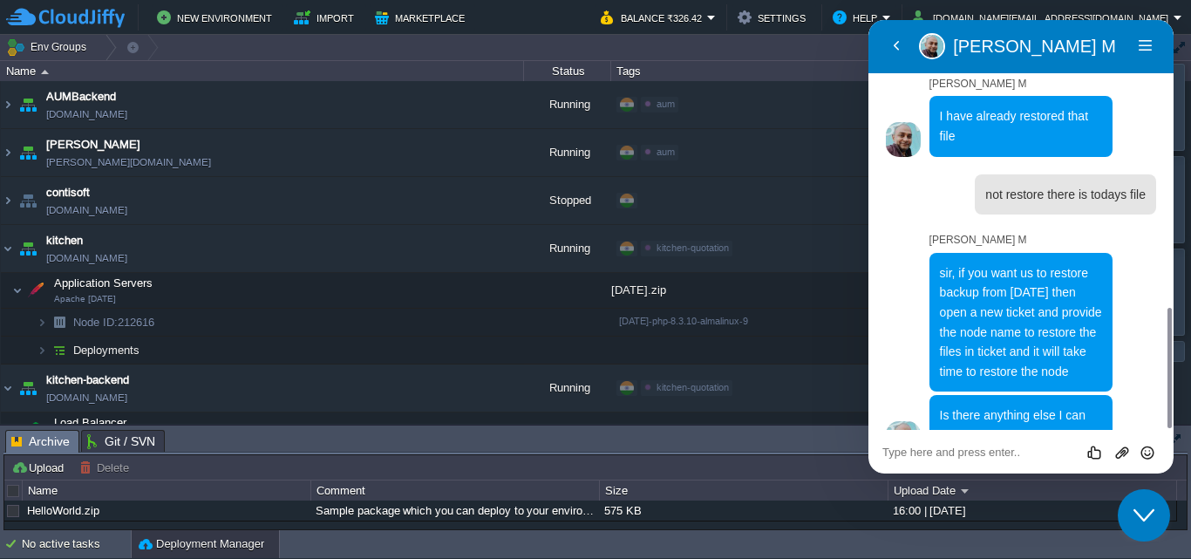
click at [923, 453] on textarea at bounding box center [1020, 453] width 277 height 14
type textarea "i have create ticket"
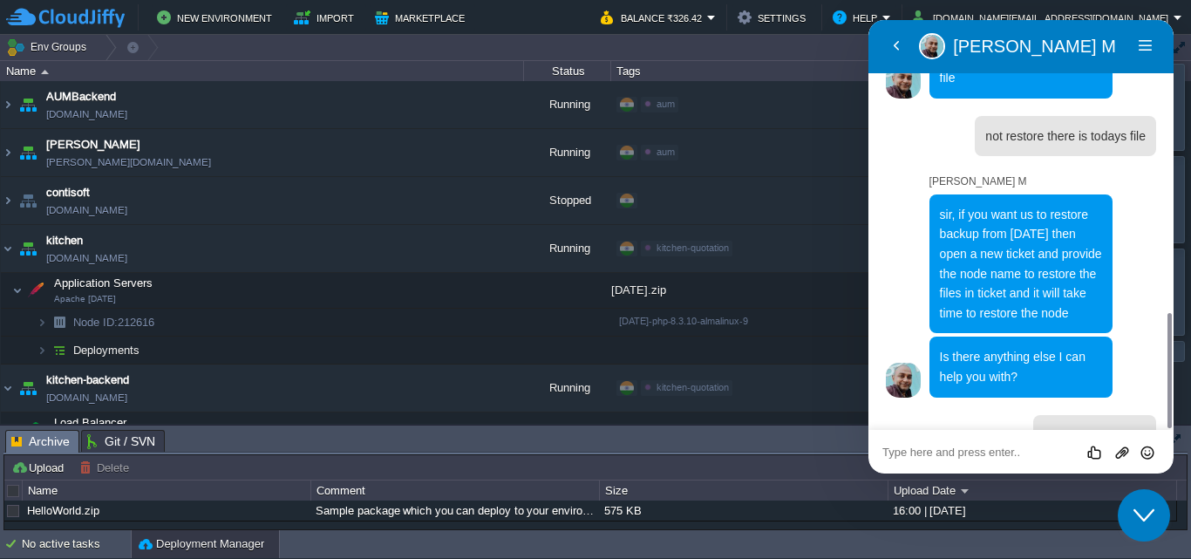
type textarea "w"
type textarea "how much time take"
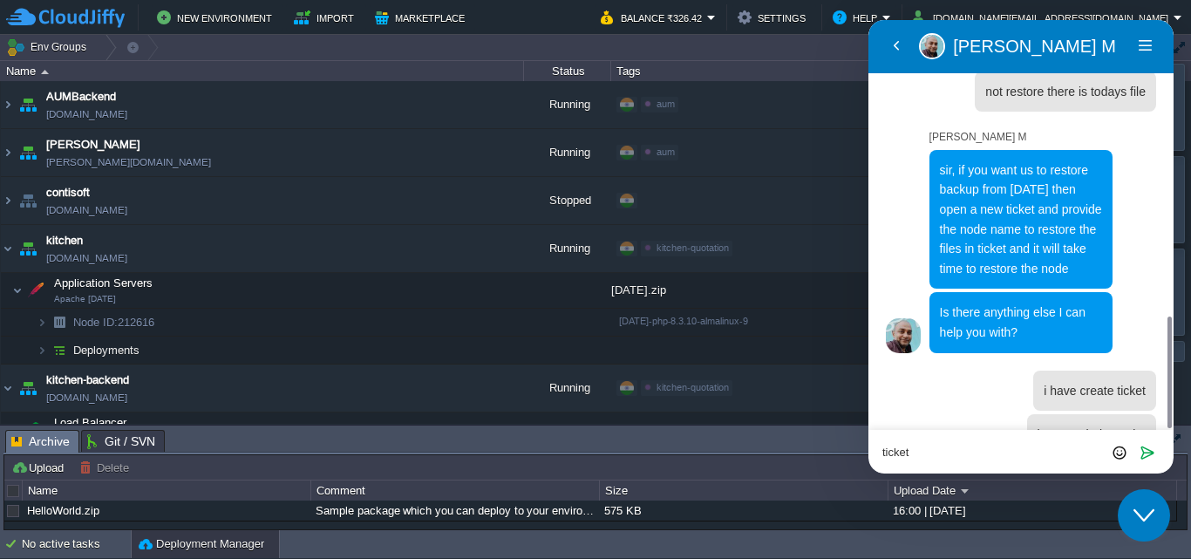
type textarea "ticket #904251"
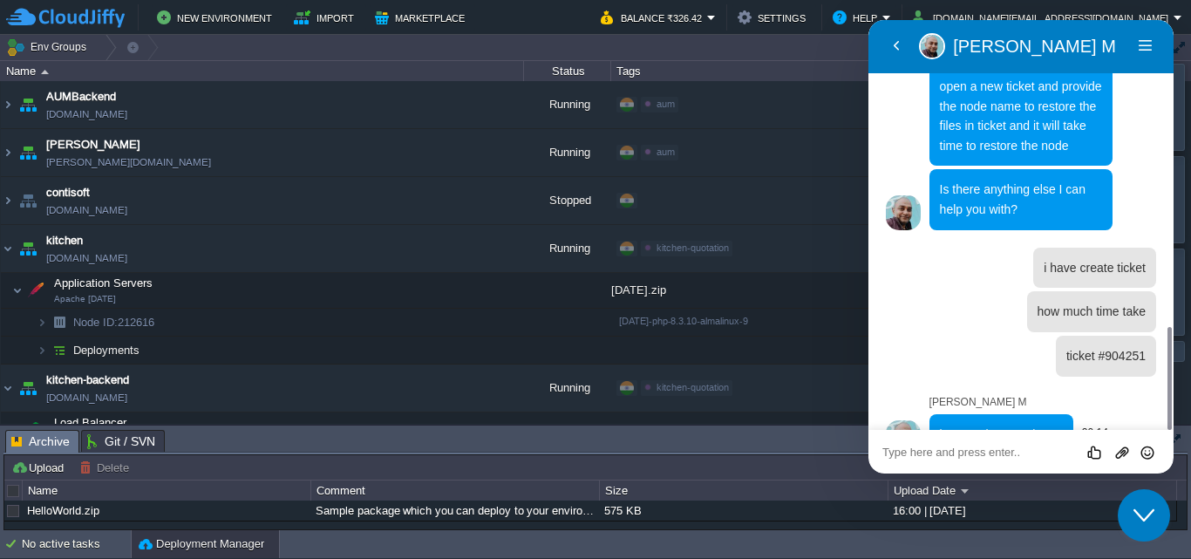
scroll to position [1204, 0]
